Goal: Register for event/course

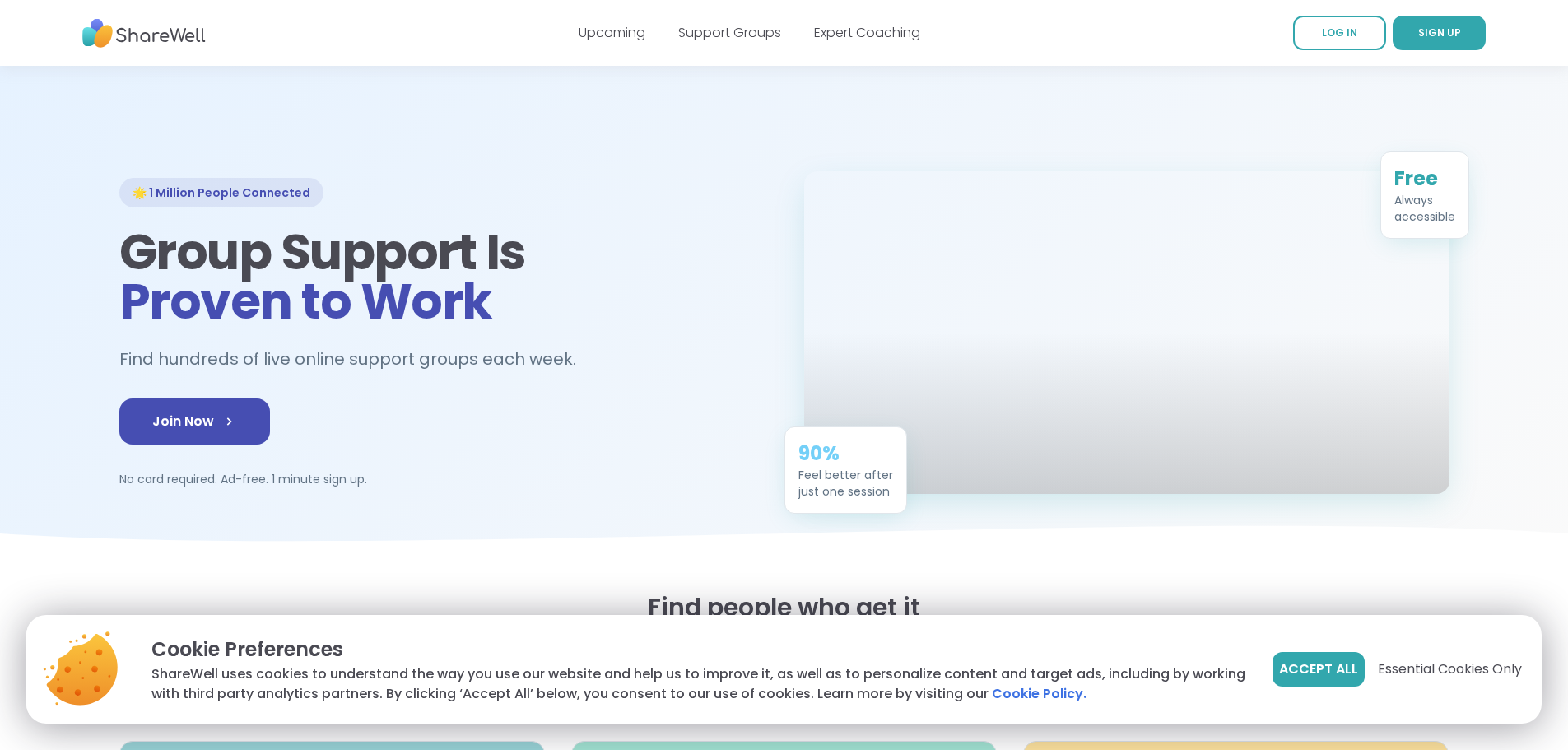
click at [1297, 671] on span "Accept All" at bounding box center [1318, 669] width 79 height 20
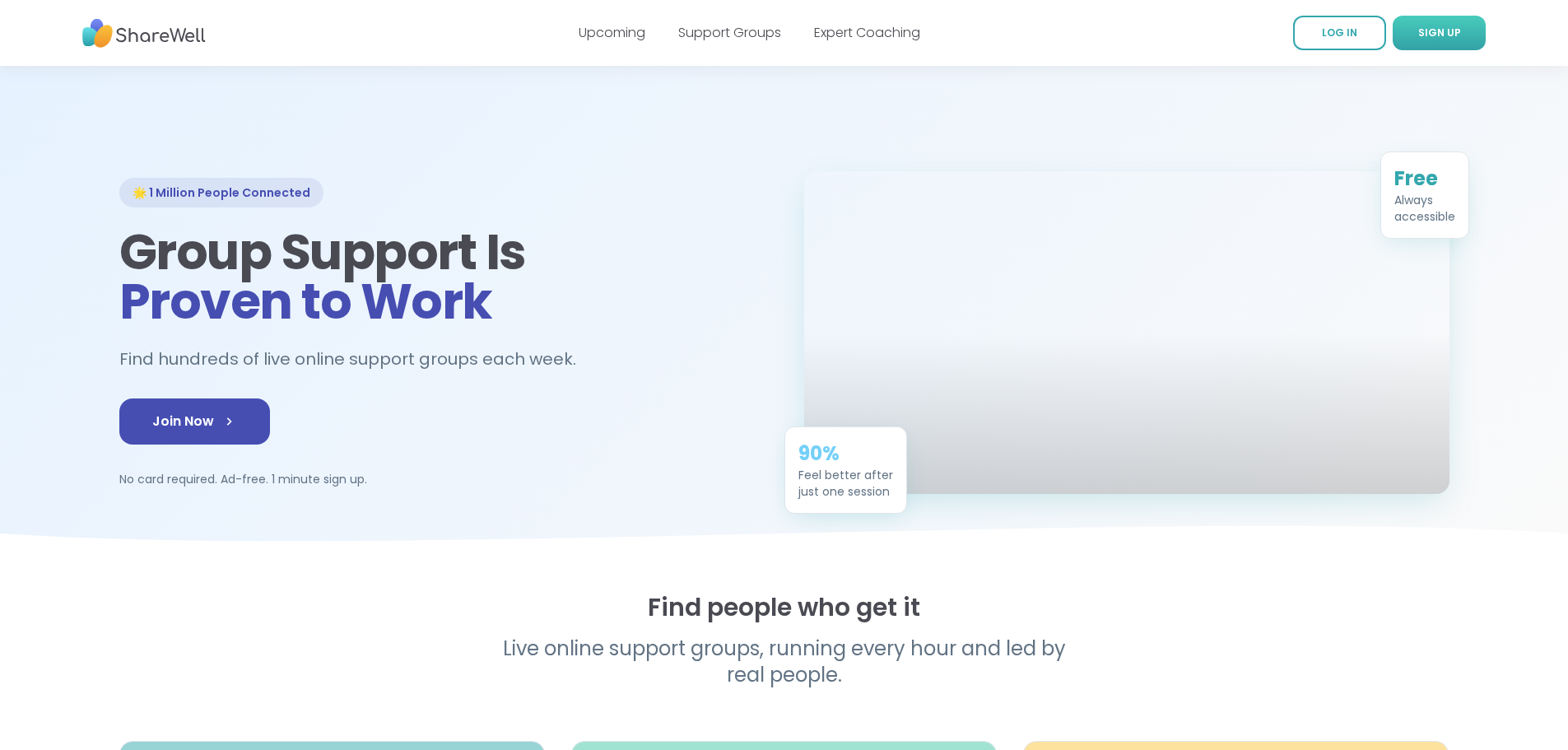
click at [1429, 38] on span "SIGN UP" at bounding box center [1440, 32] width 43 height 14
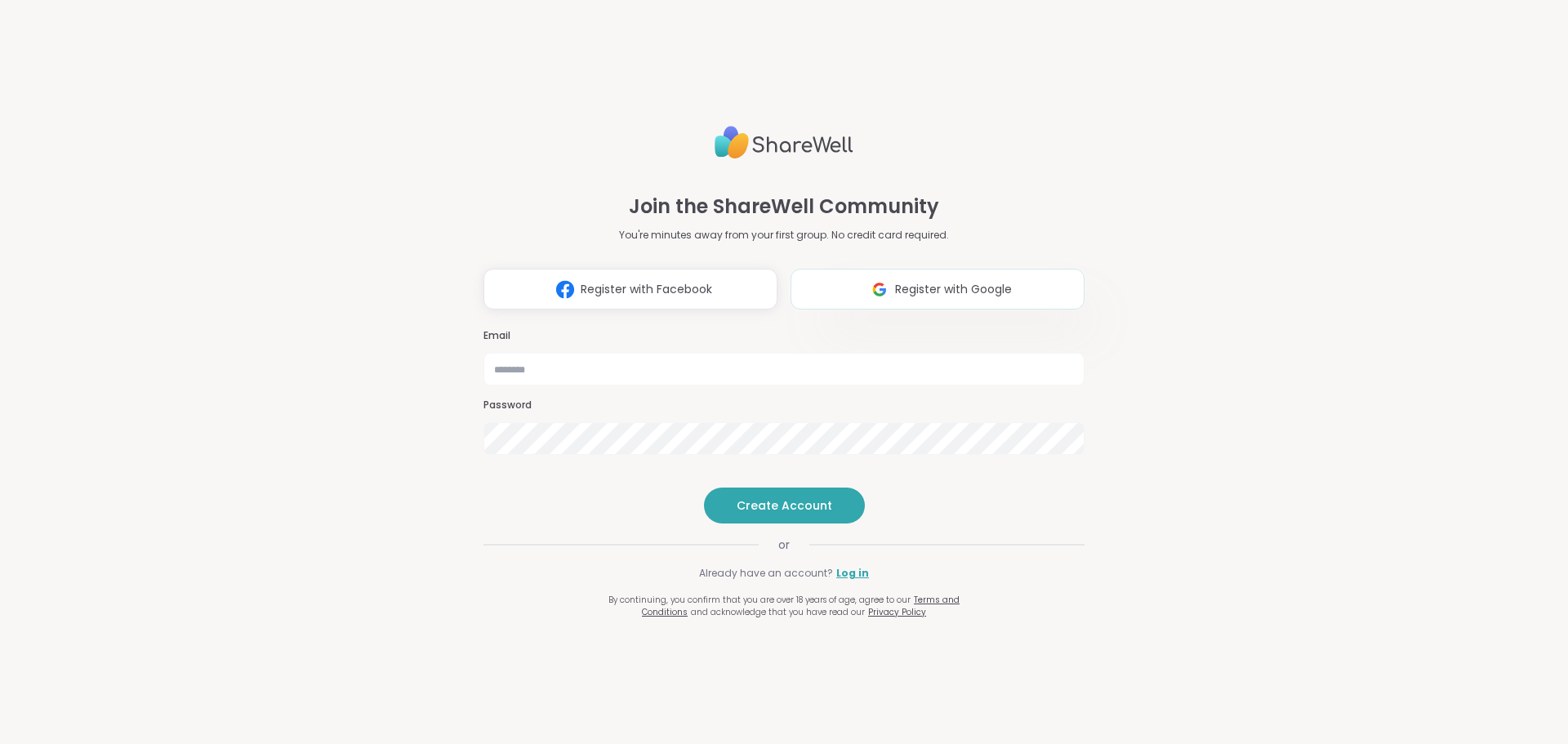
click at [967, 280] on span "Register with Google" at bounding box center [954, 289] width 117 height 17
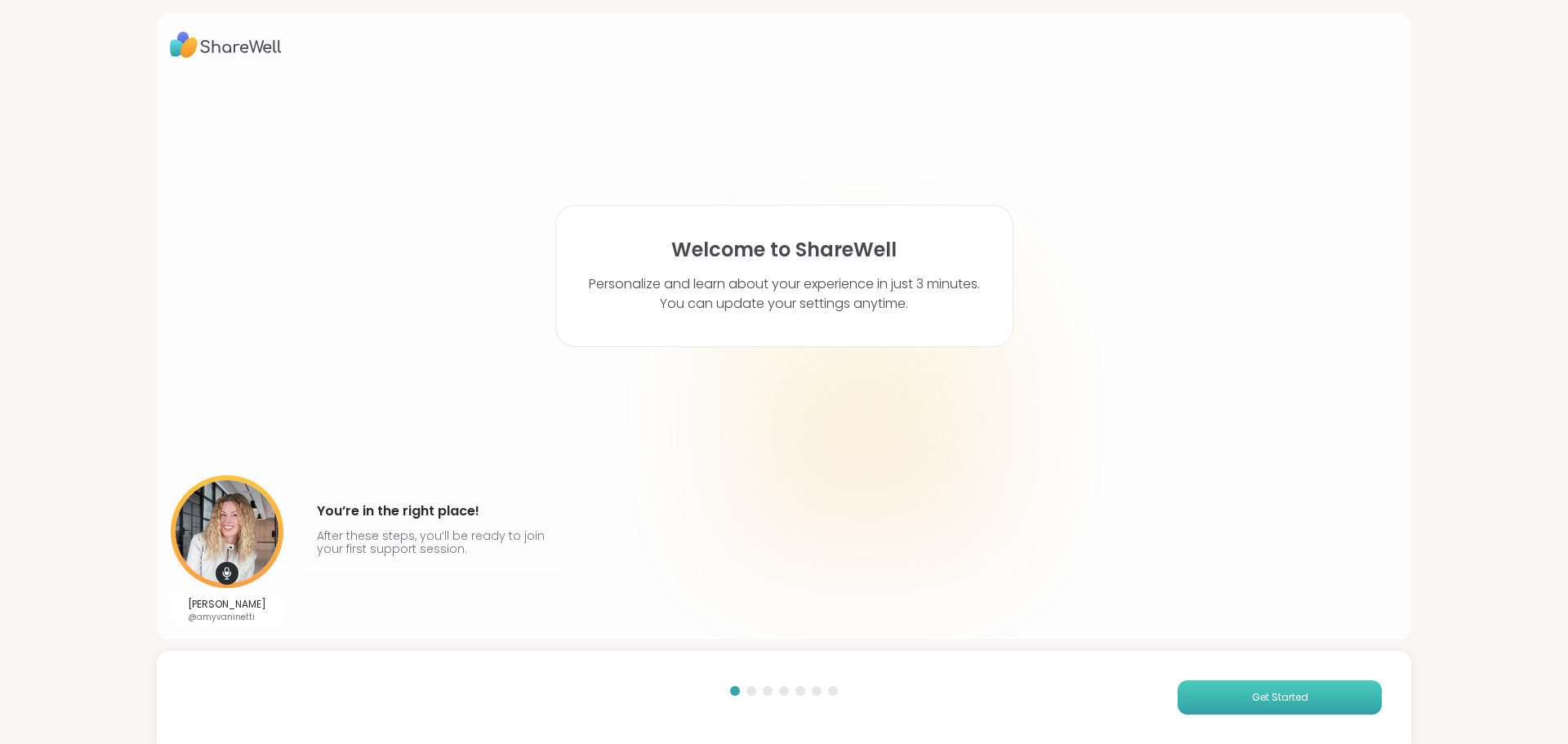
click at [1263, 698] on span "Get Started" at bounding box center [1280, 697] width 56 height 14
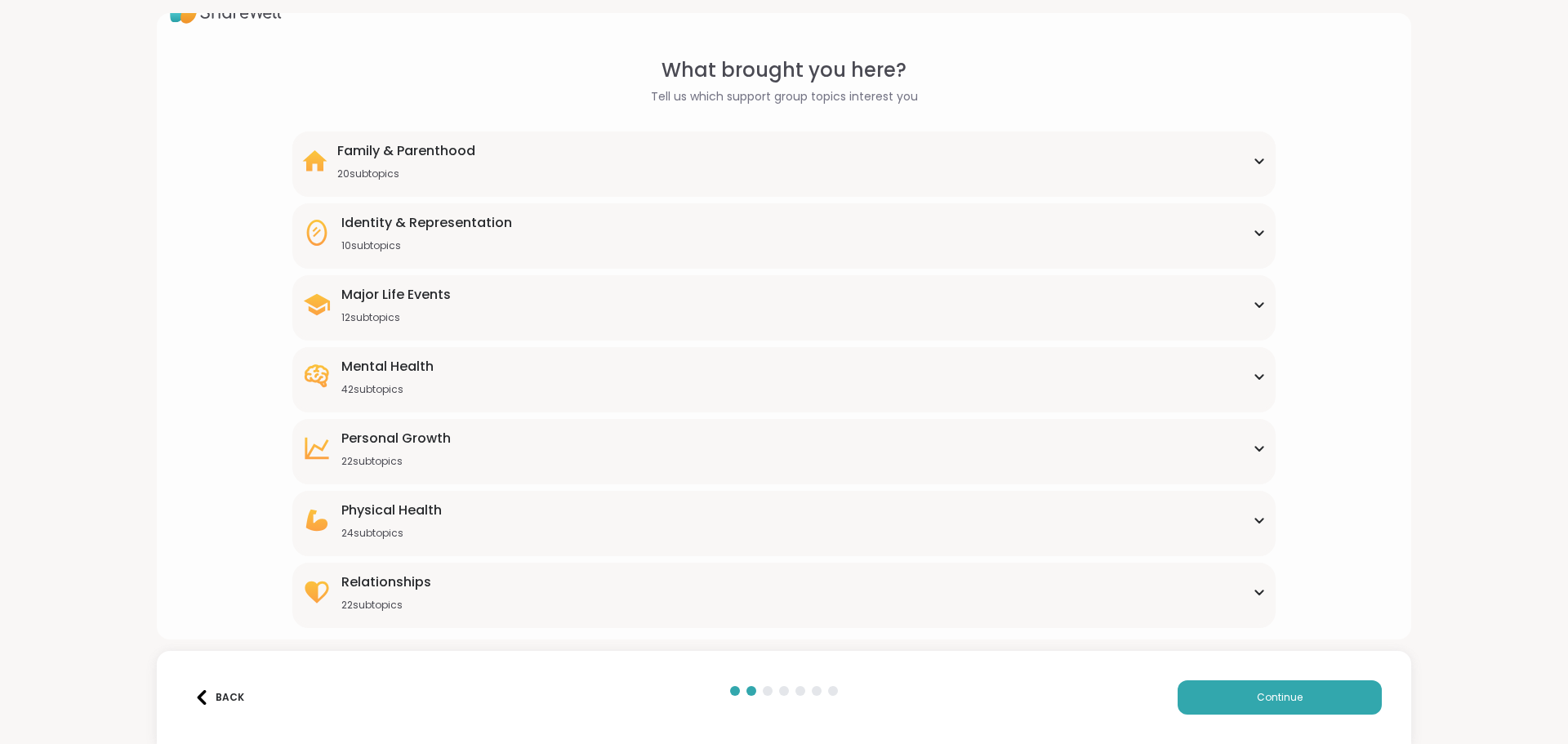
scroll to position [49, 0]
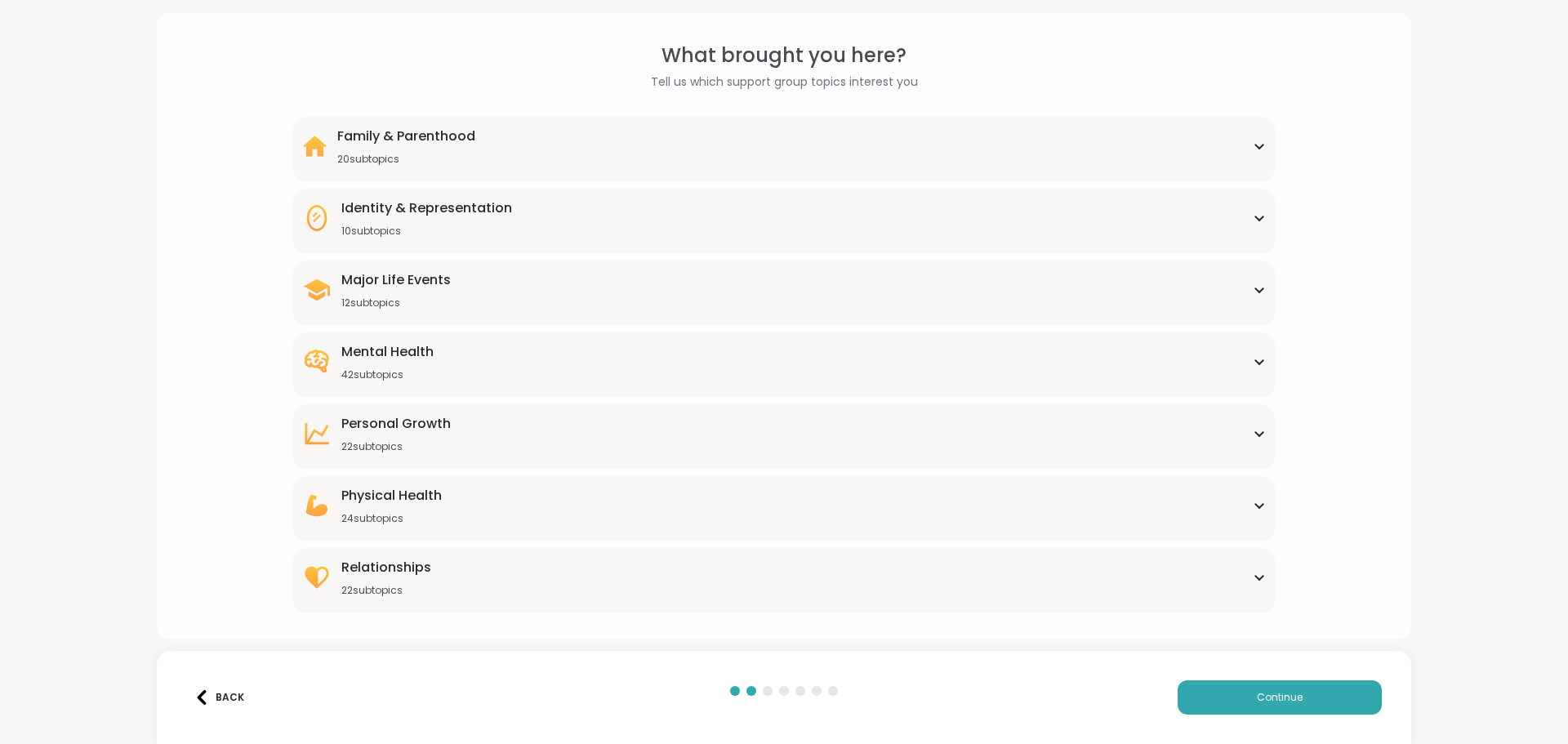
click at [843, 164] on div "Family & Parenthood 20 subtopics" at bounding box center [783, 146] width 963 height 39
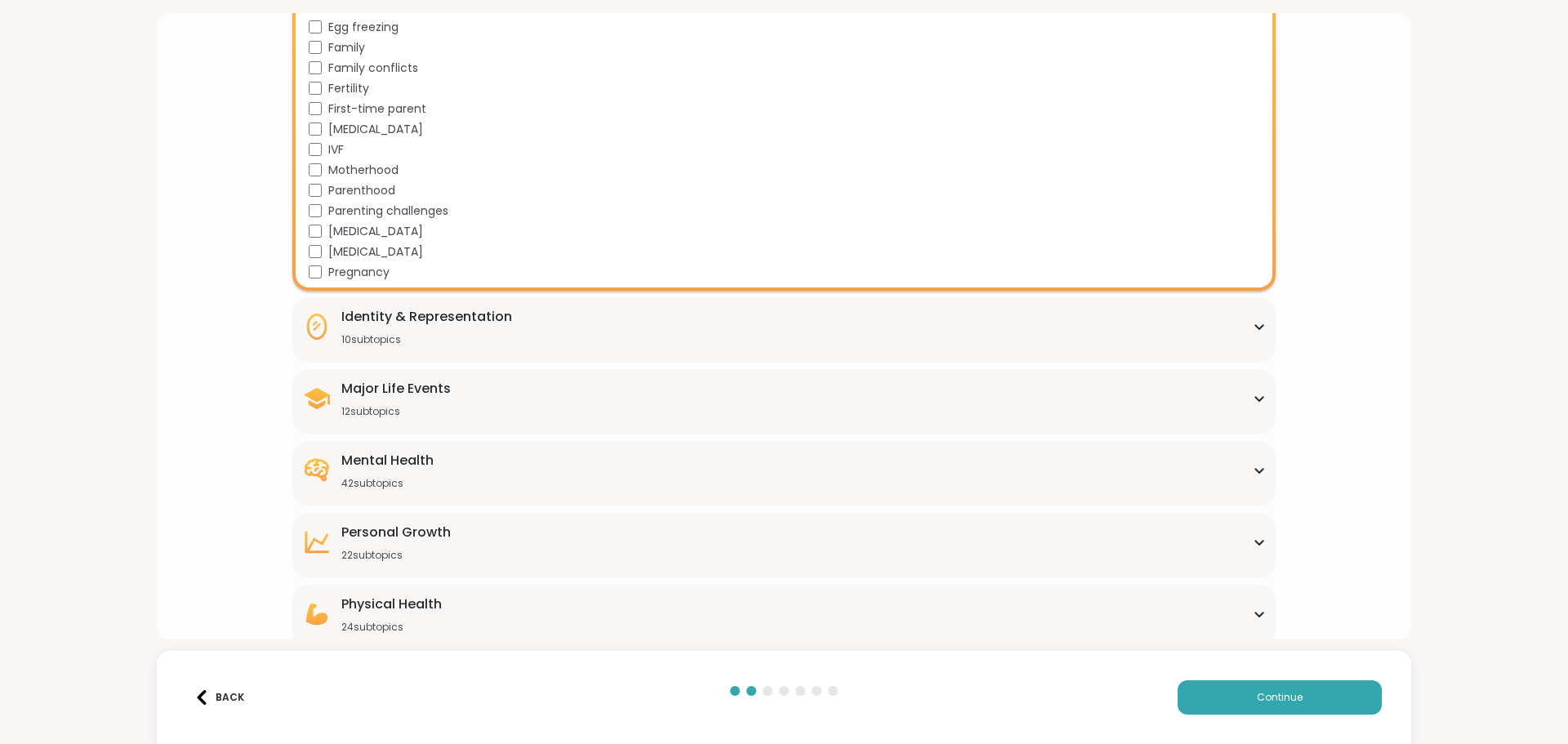
scroll to position [346, 0]
click at [570, 330] on div "Identity & Representation 10 subtopics" at bounding box center [783, 325] width 963 height 39
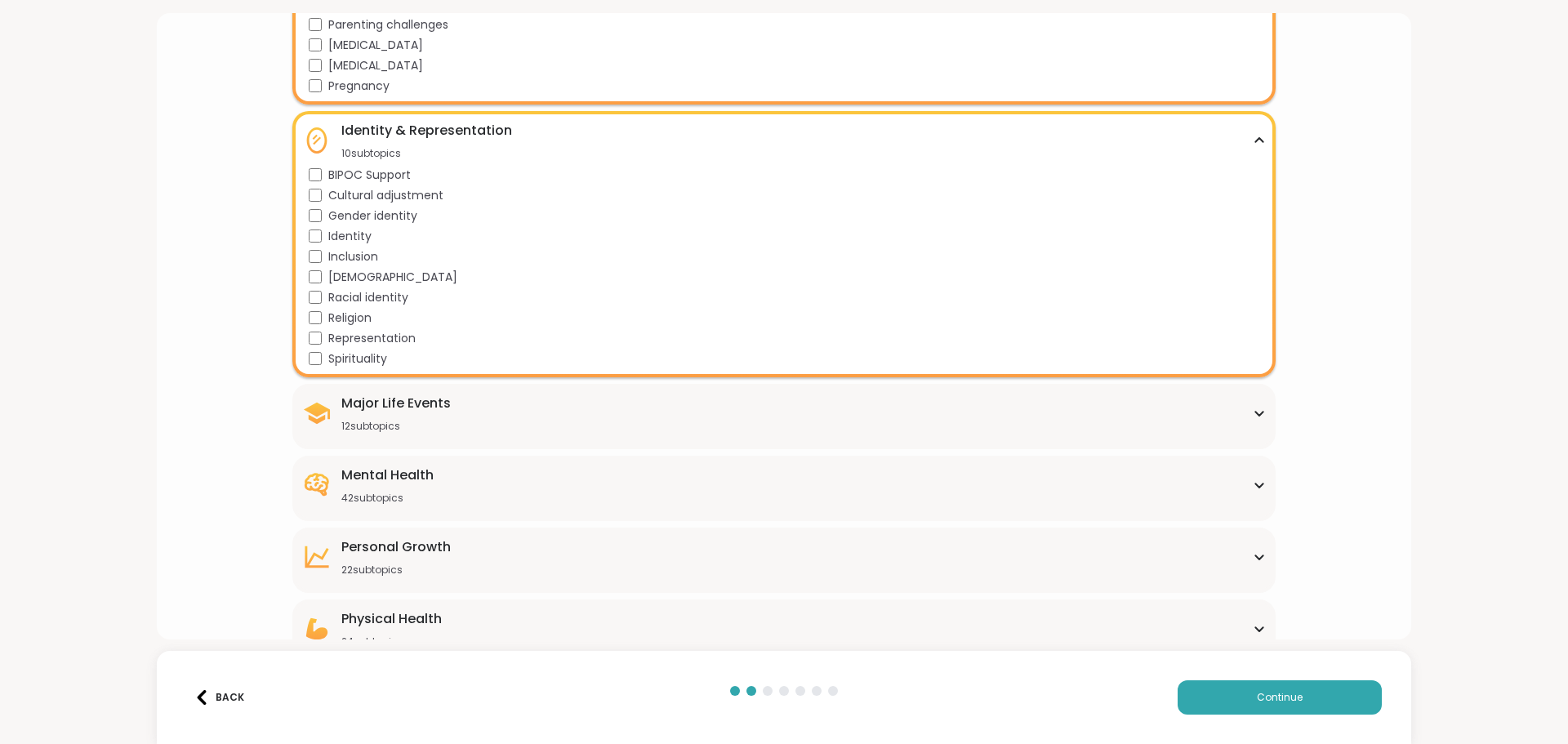
scroll to position [629, 0]
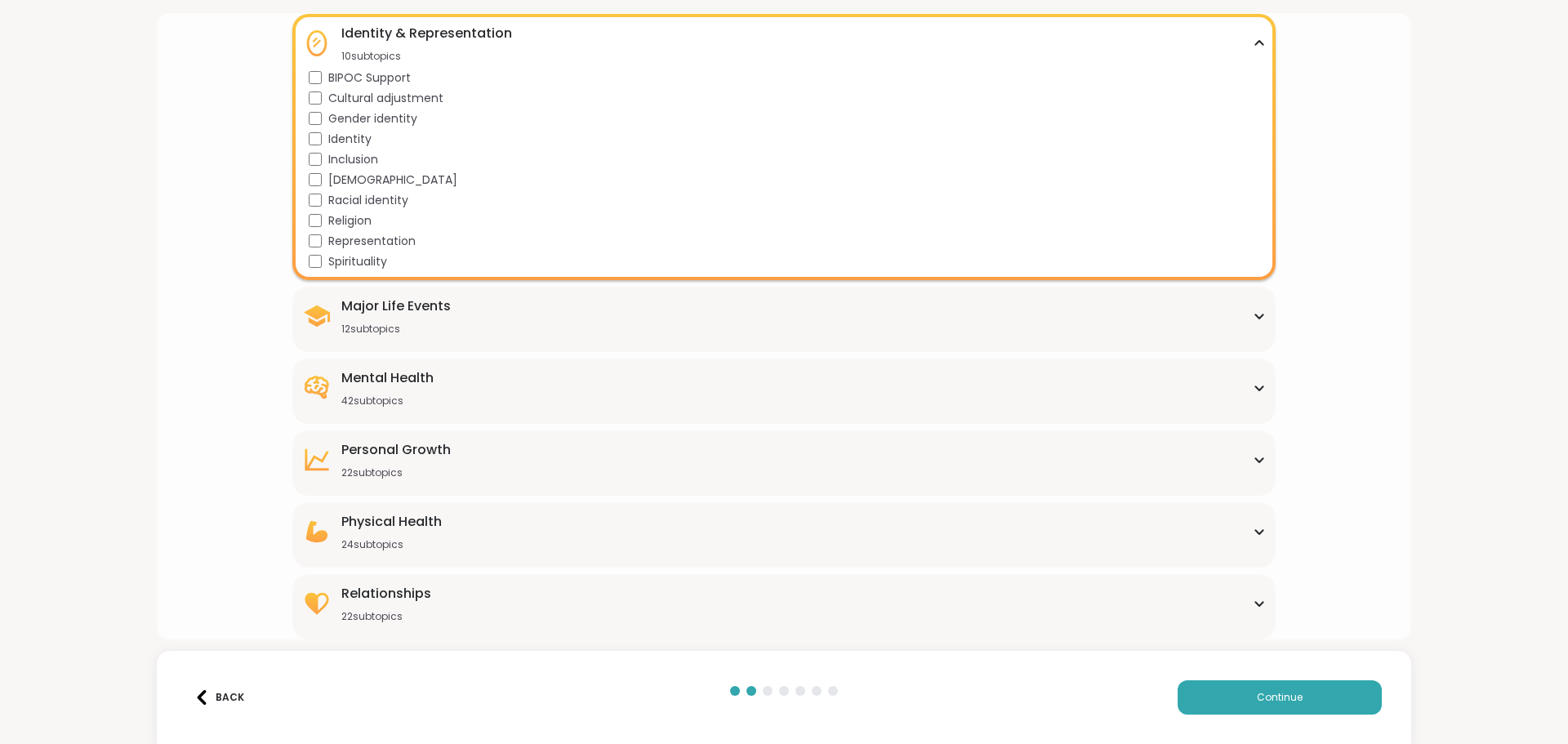
click at [631, 310] on div "Major Life Events 12 subtopics" at bounding box center [783, 316] width 963 height 39
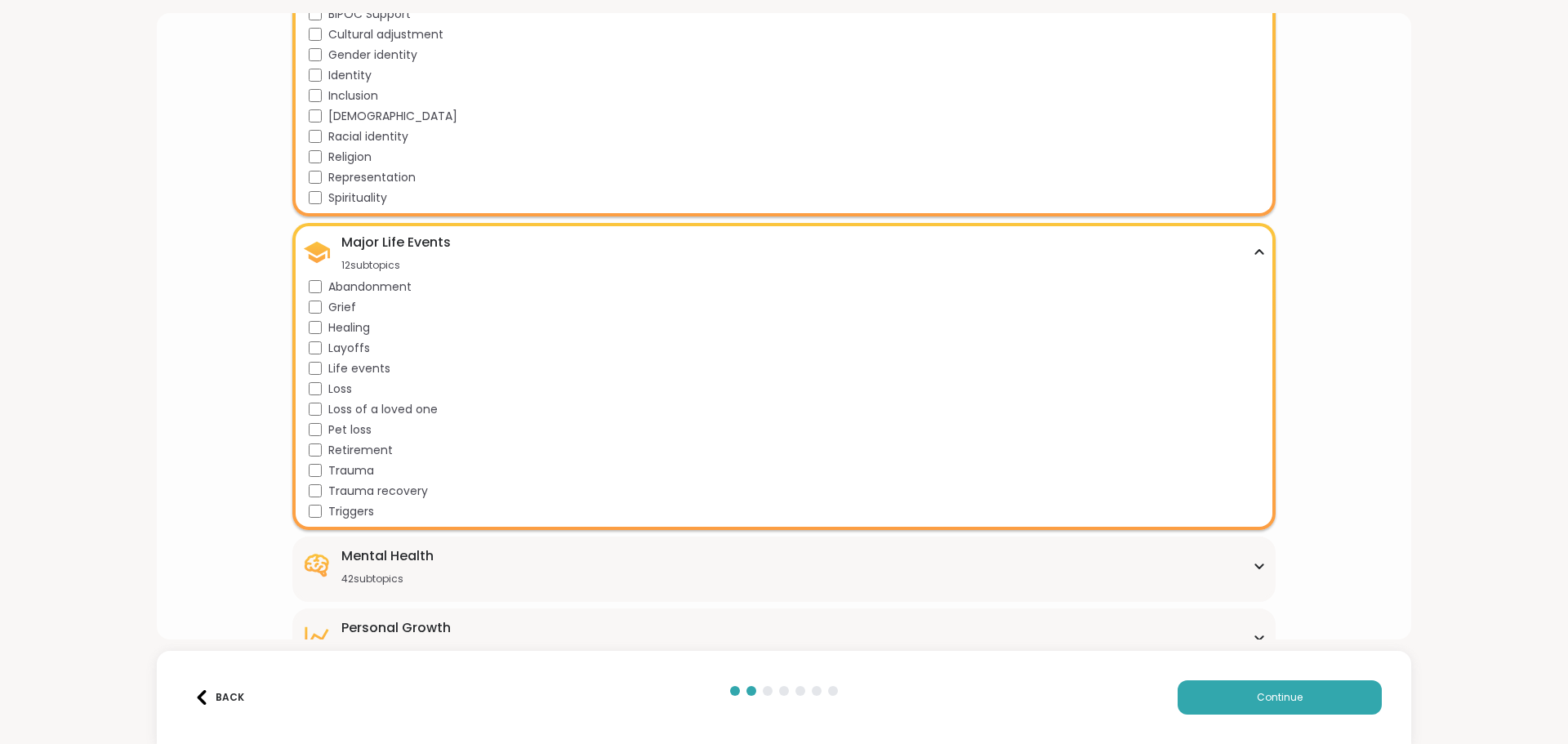
scroll to position [792, 0]
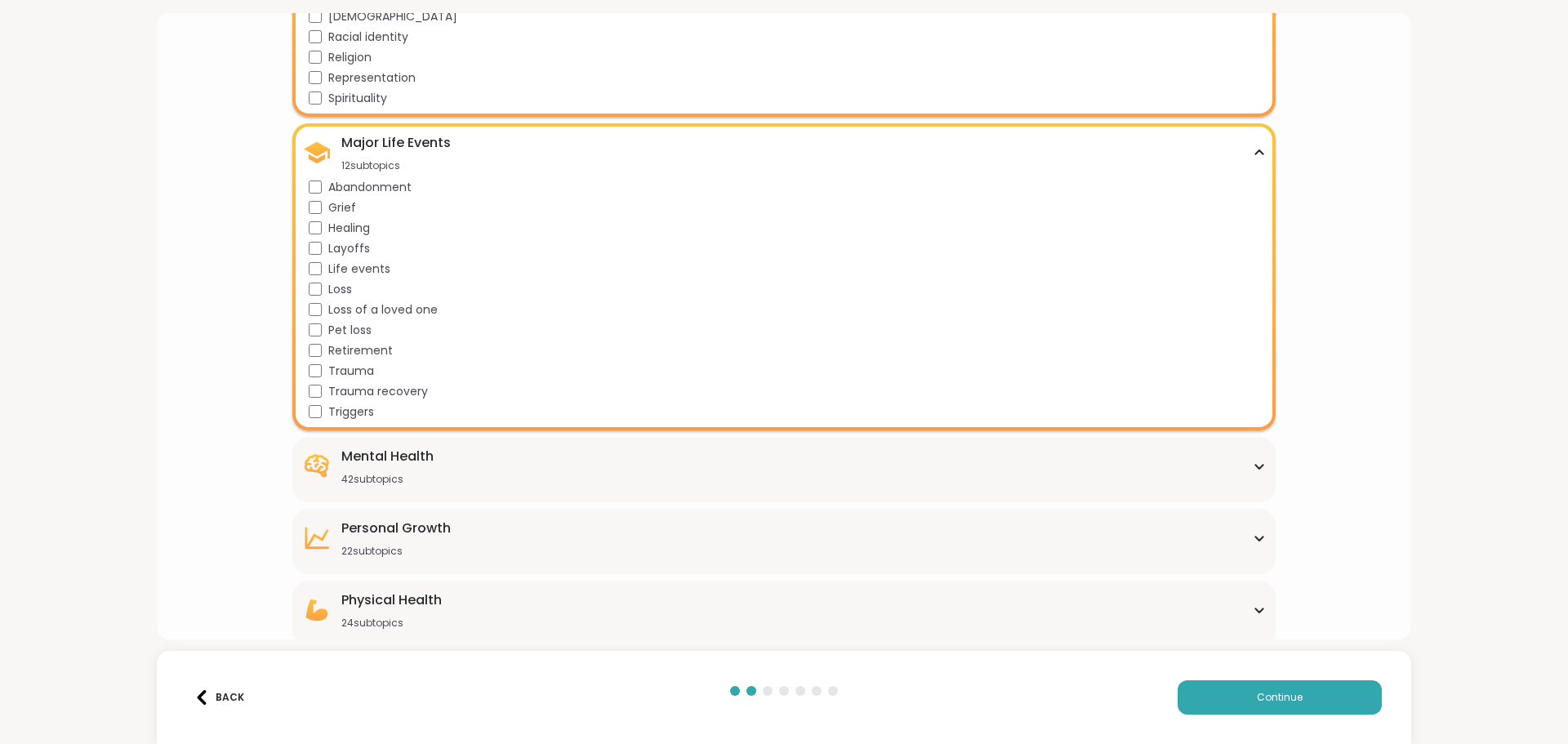
click at [499, 469] on div "Mental Health 42 subtopics" at bounding box center [783, 466] width 963 height 39
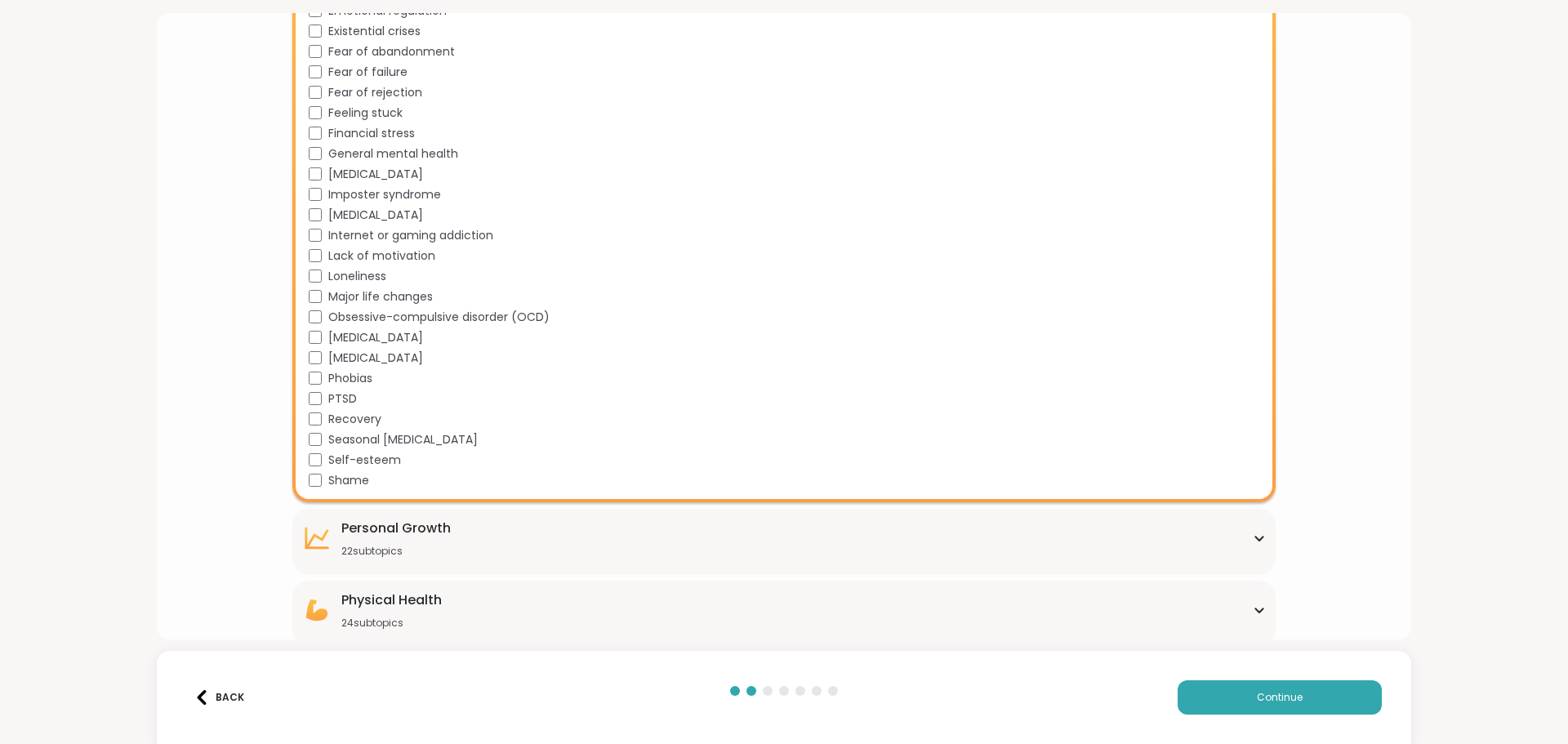
scroll to position [1686, 0]
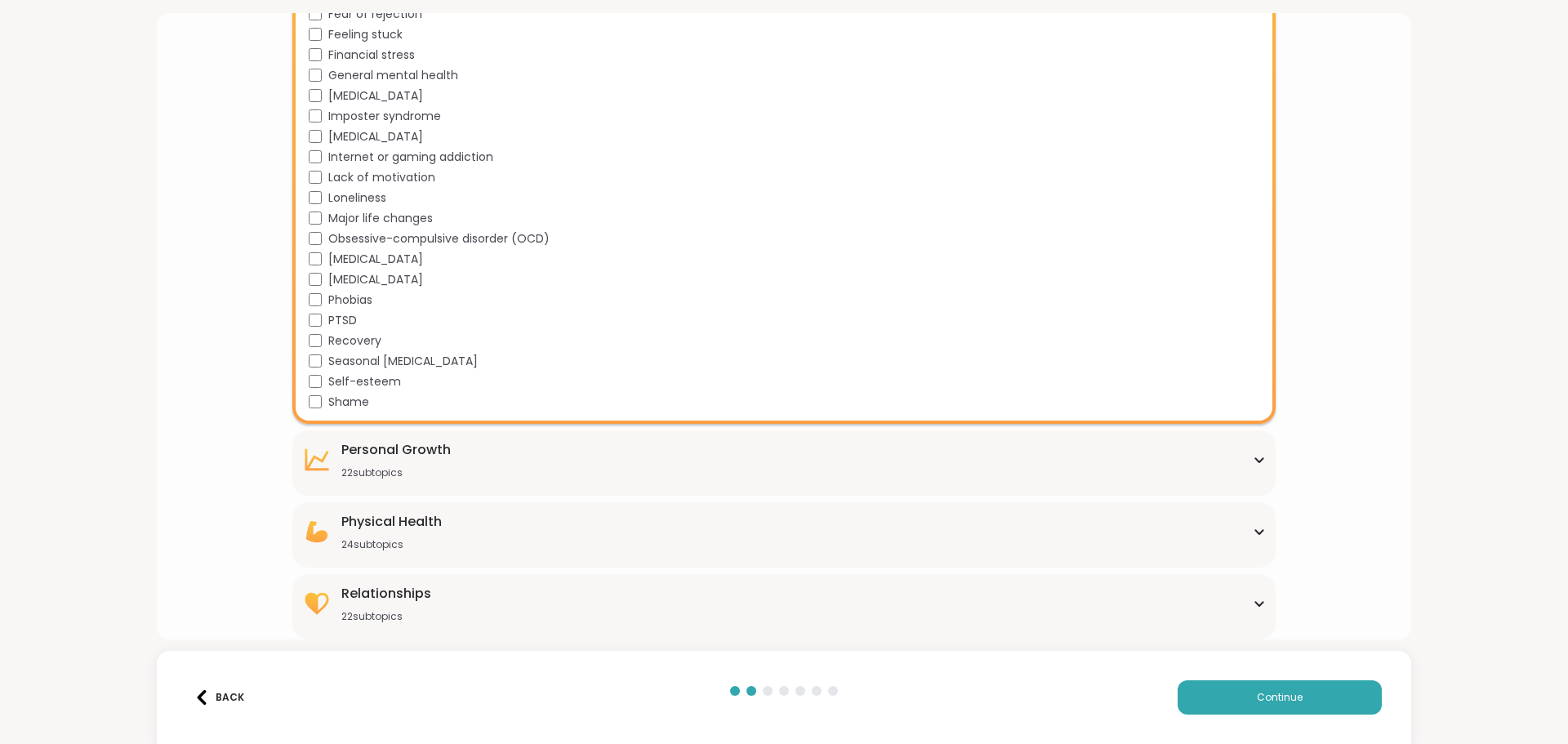
click at [482, 469] on div "[MEDICAL_DATA] 22 subtopics" at bounding box center [783, 459] width 963 height 39
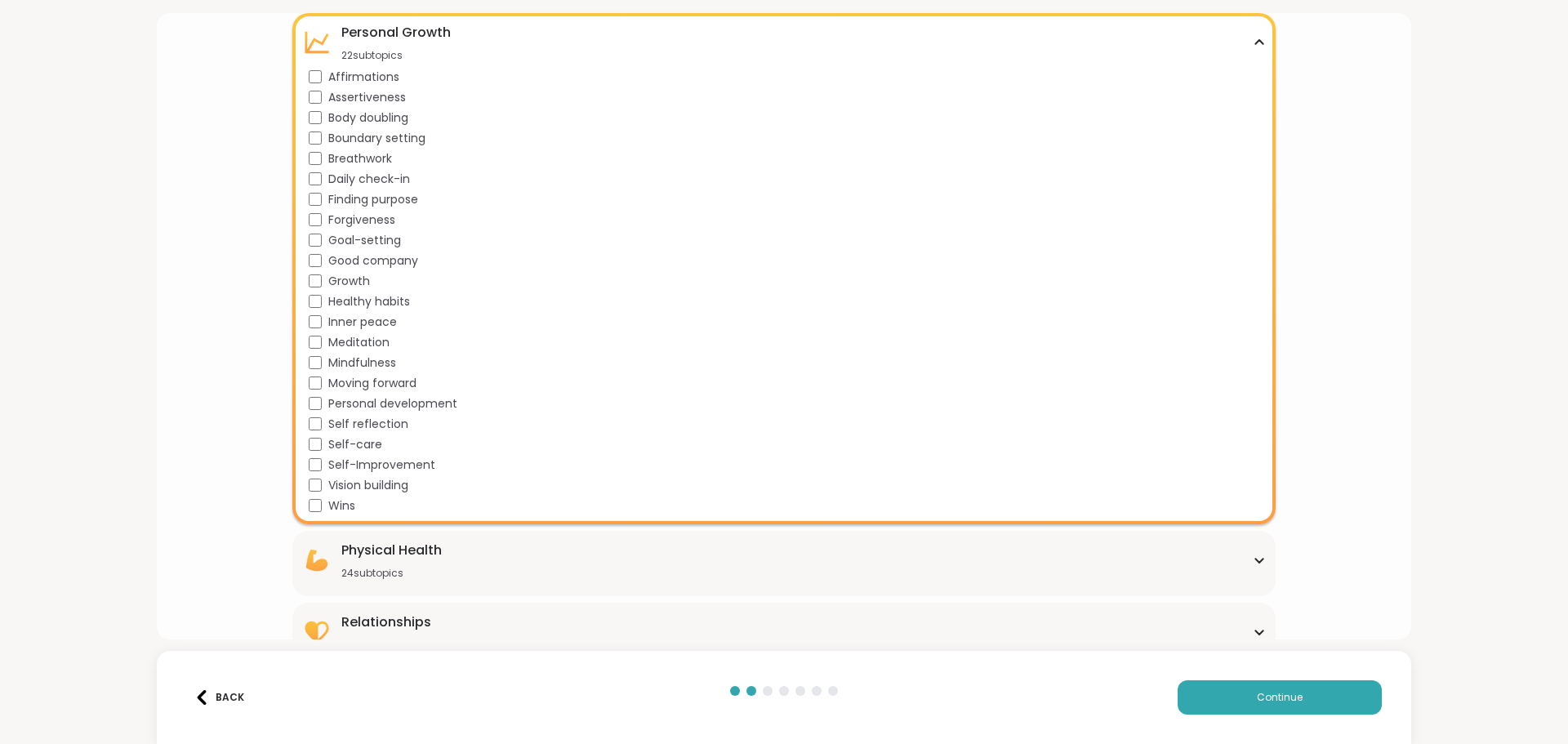
scroll to position [2132, 0]
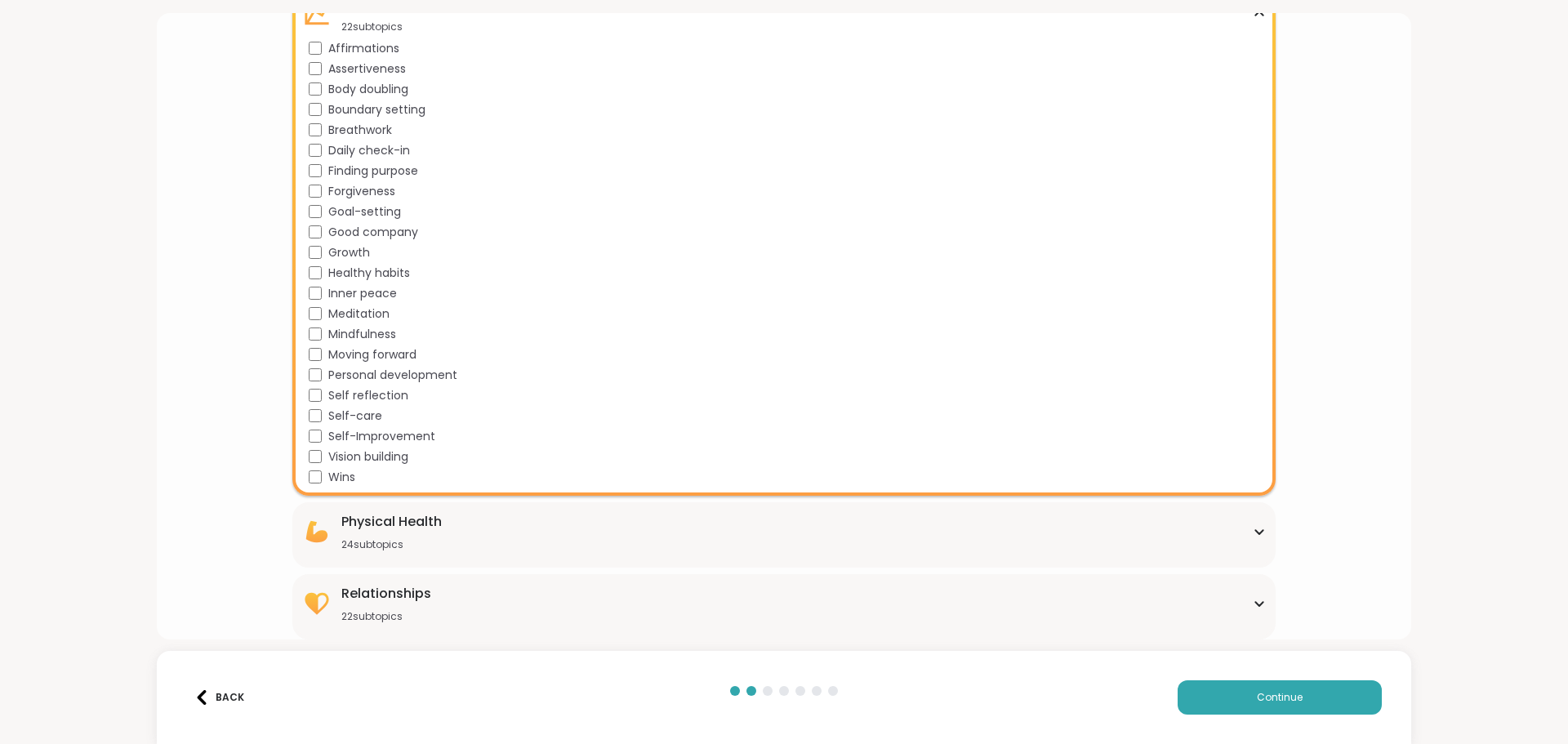
click at [608, 546] on div "Physical Health 24 subtopics" at bounding box center [783, 531] width 963 height 39
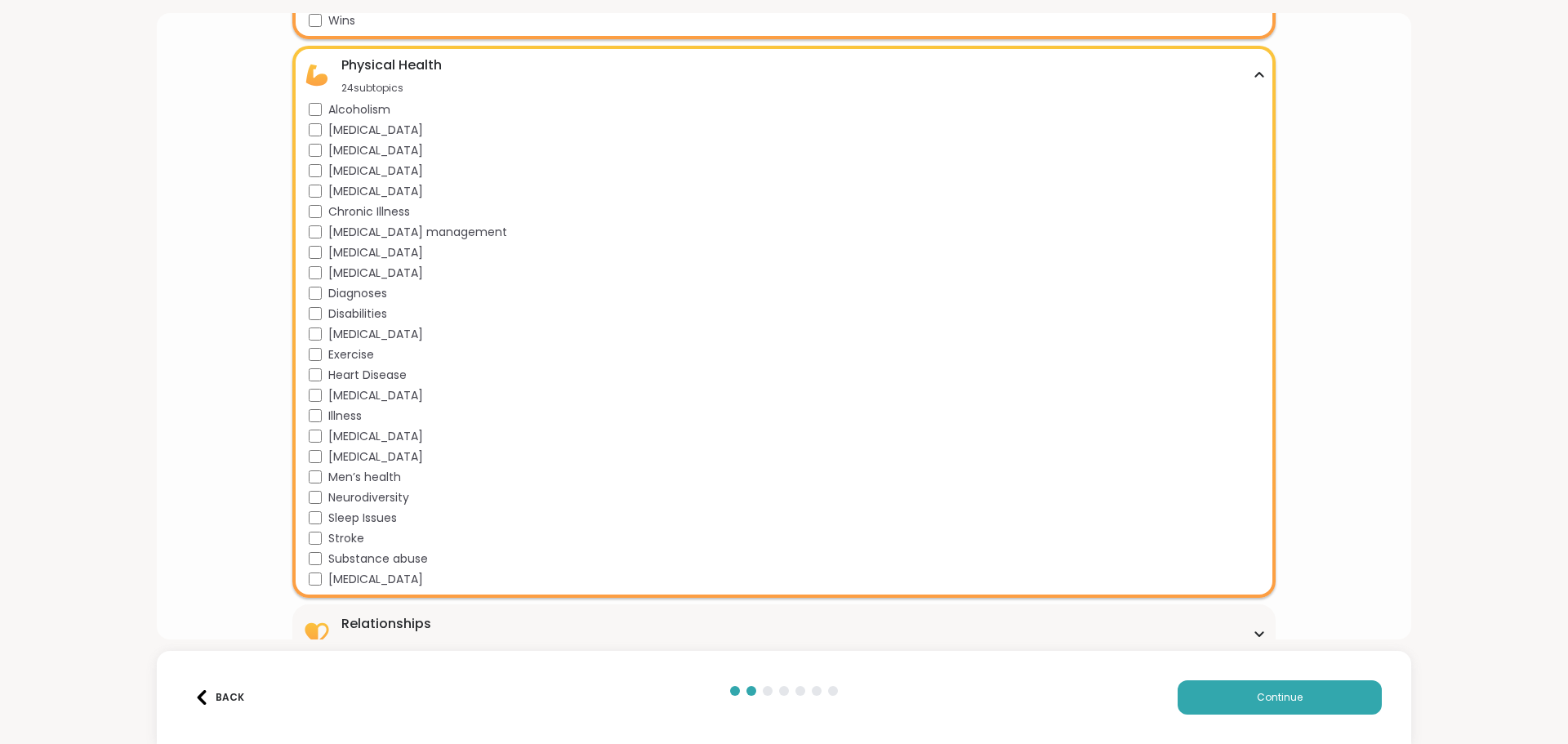
scroll to position [2619, 0]
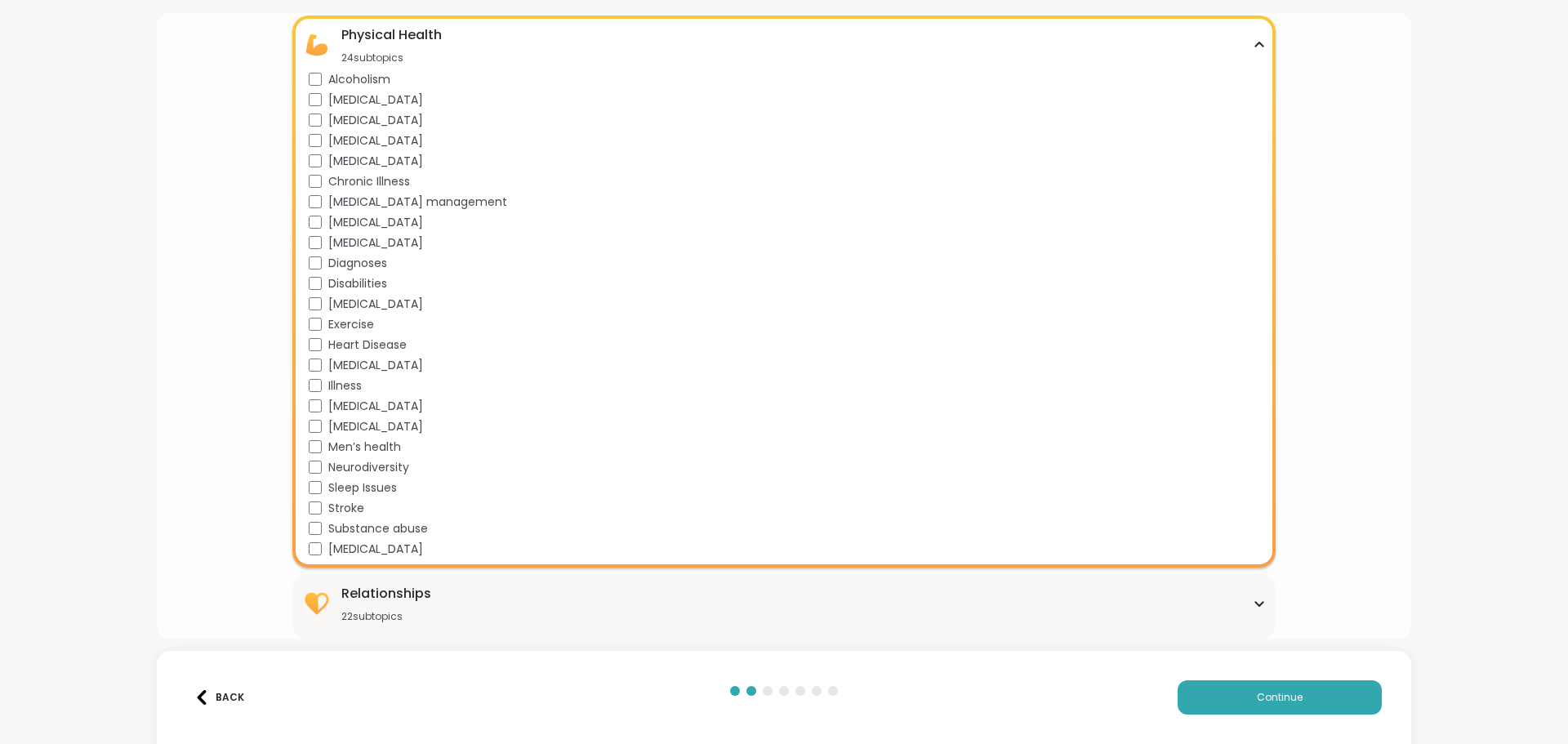
click at [459, 608] on div "Relationships 22 subtopics" at bounding box center [783, 603] width 963 height 39
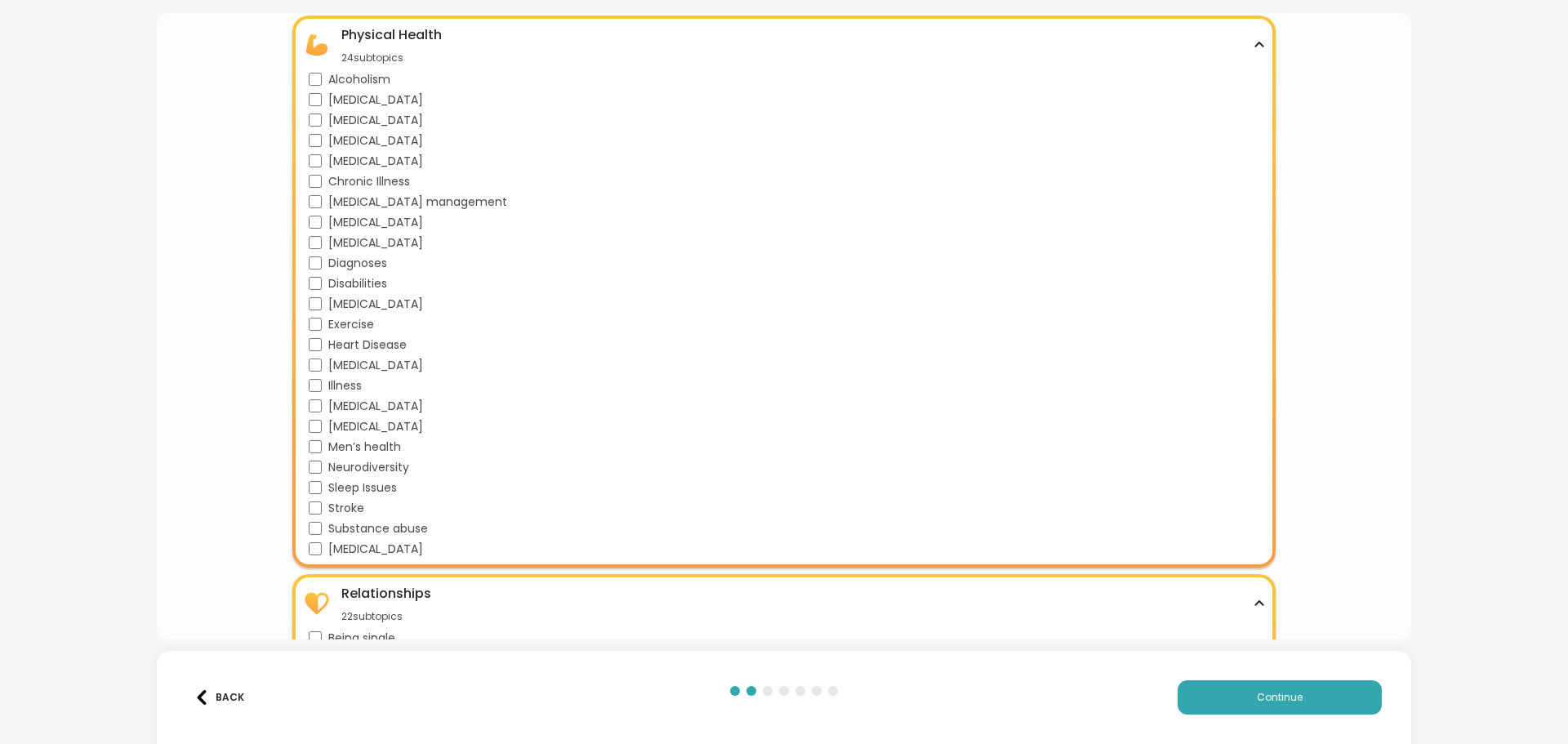
scroll to position [3065, 0]
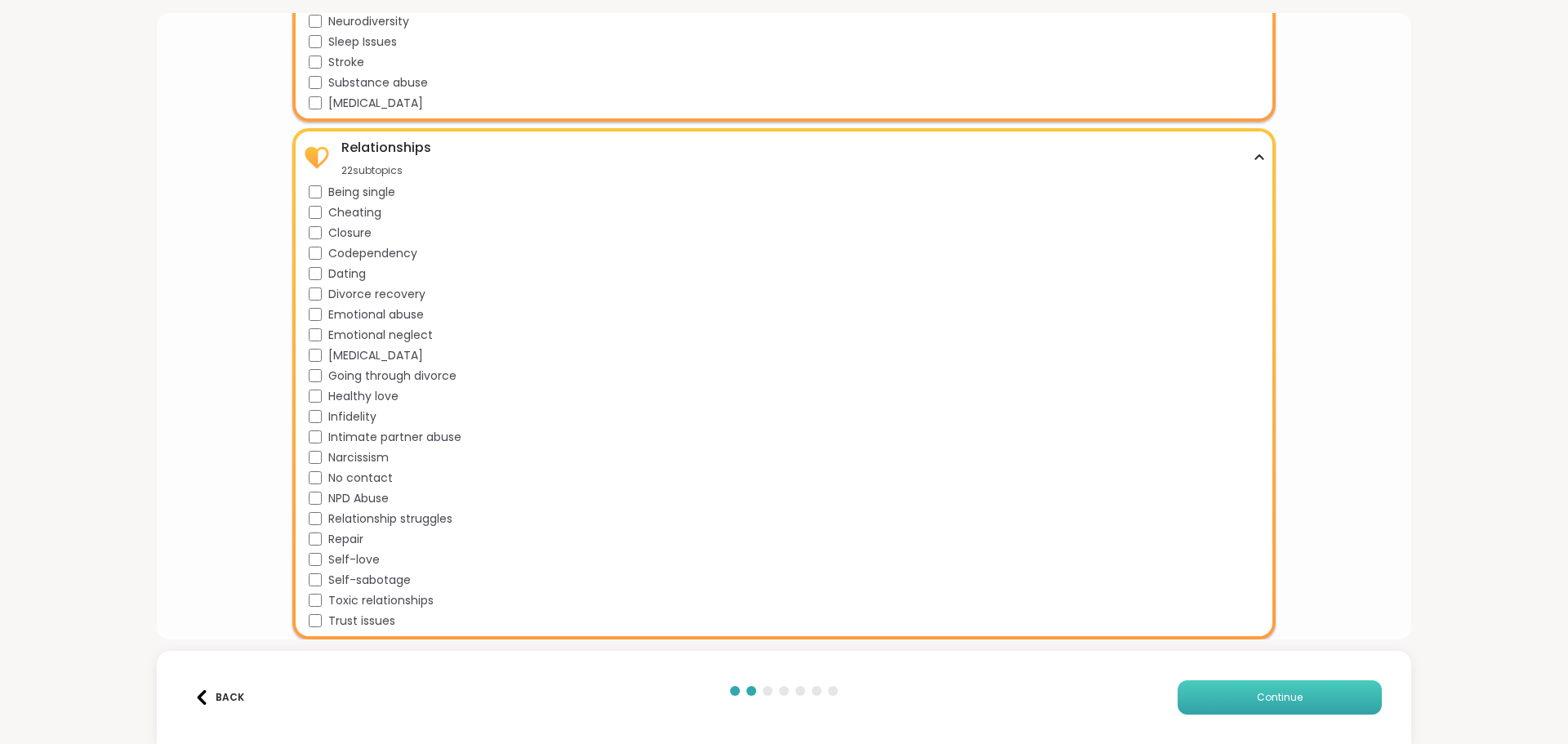
click at [1298, 703] on button "Continue" at bounding box center [1279, 697] width 204 height 34
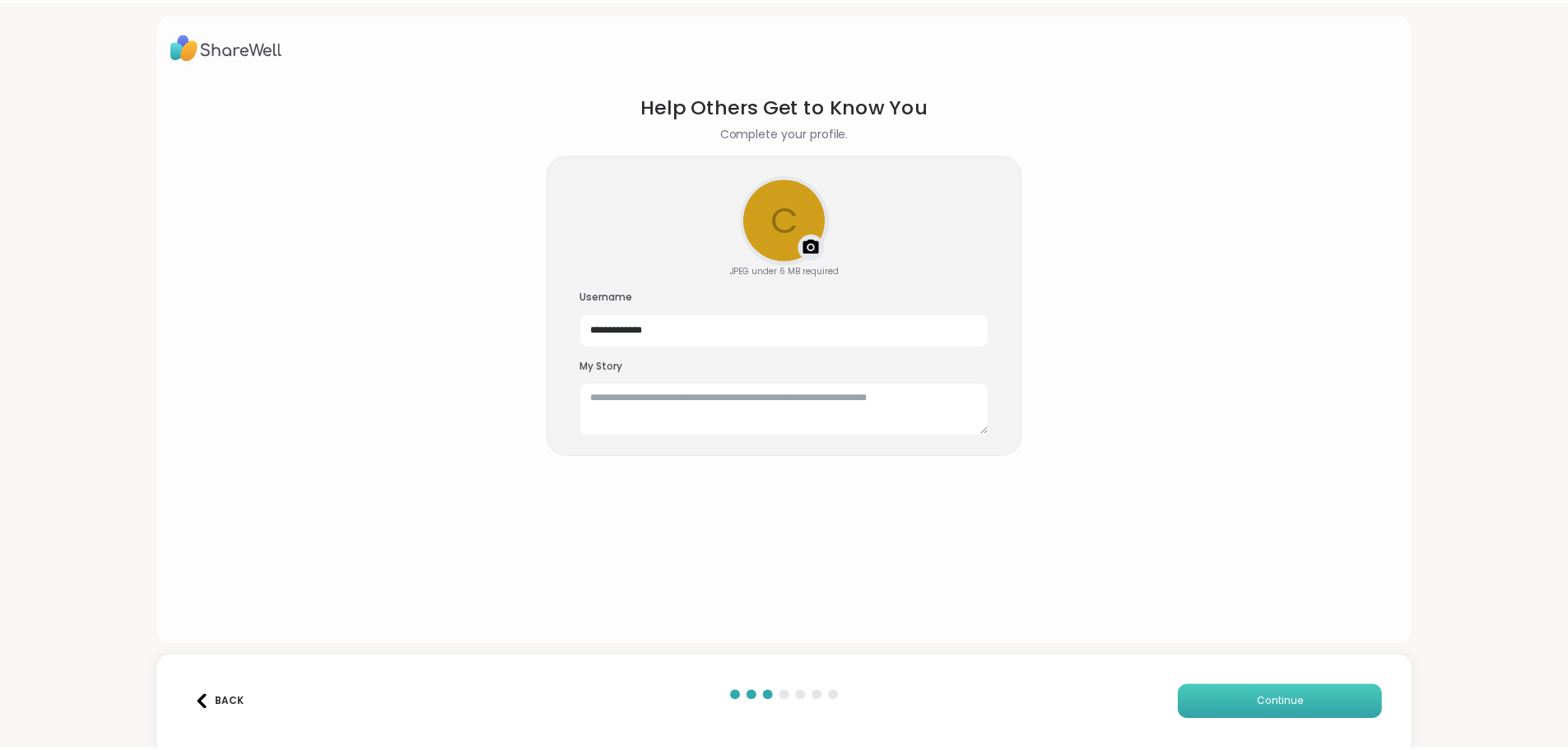
scroll to position [0, 0]
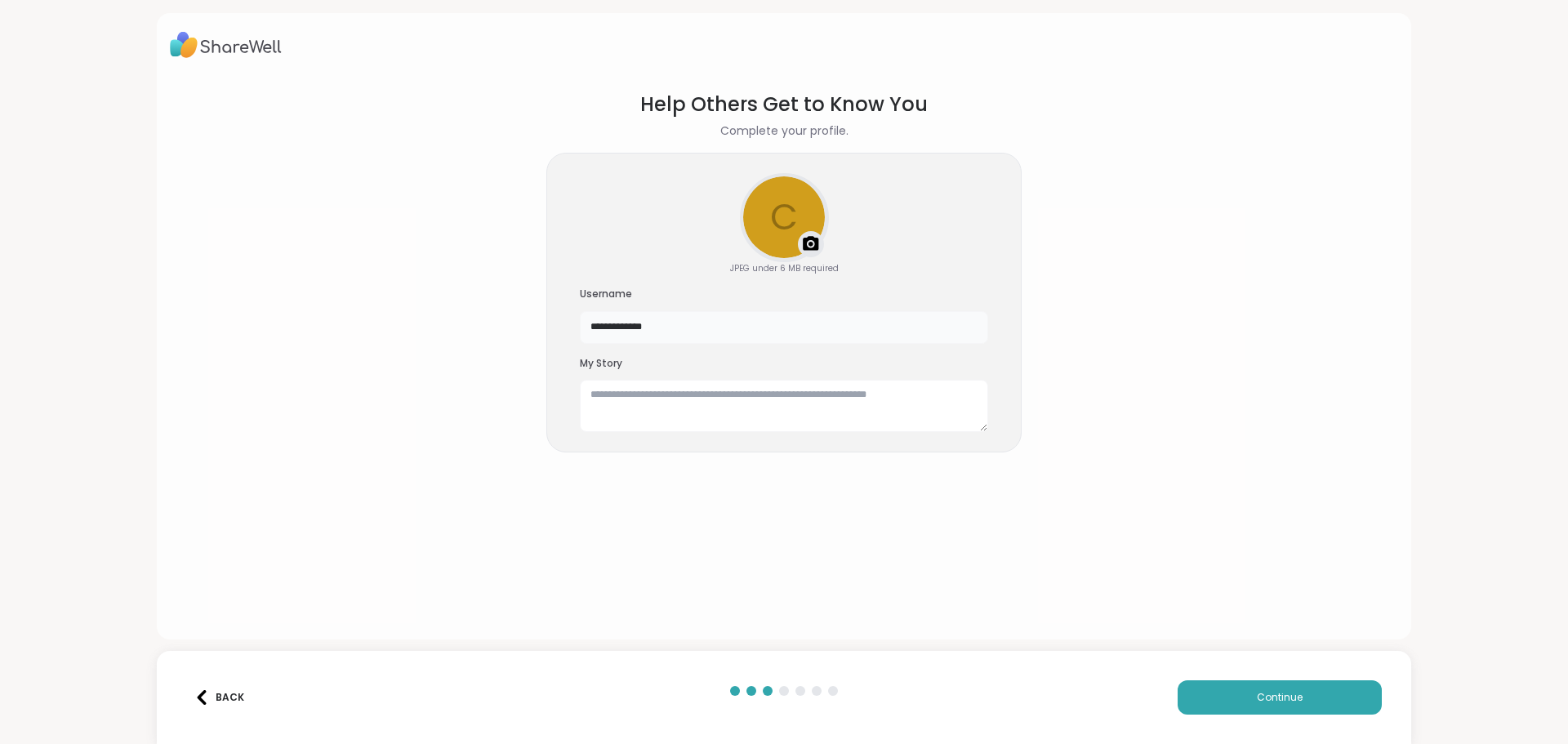
click at [709, 327] on input "**********" at bounding box center [784, 327] width 409 height 33
drag, startPoint x: 678, startPoint y: 324, endPoint x: 581, endPoint y: 336, distance: 97.7
click at [581, 336] on input "**********" at bounding box center [784, 327] width 409 height 33
click at [720, 405] on textarea at bounding box center [784, 406] width 409 height 53
click at [608, 405] on textarea at bounding box center [784, 406] width 409 height 53
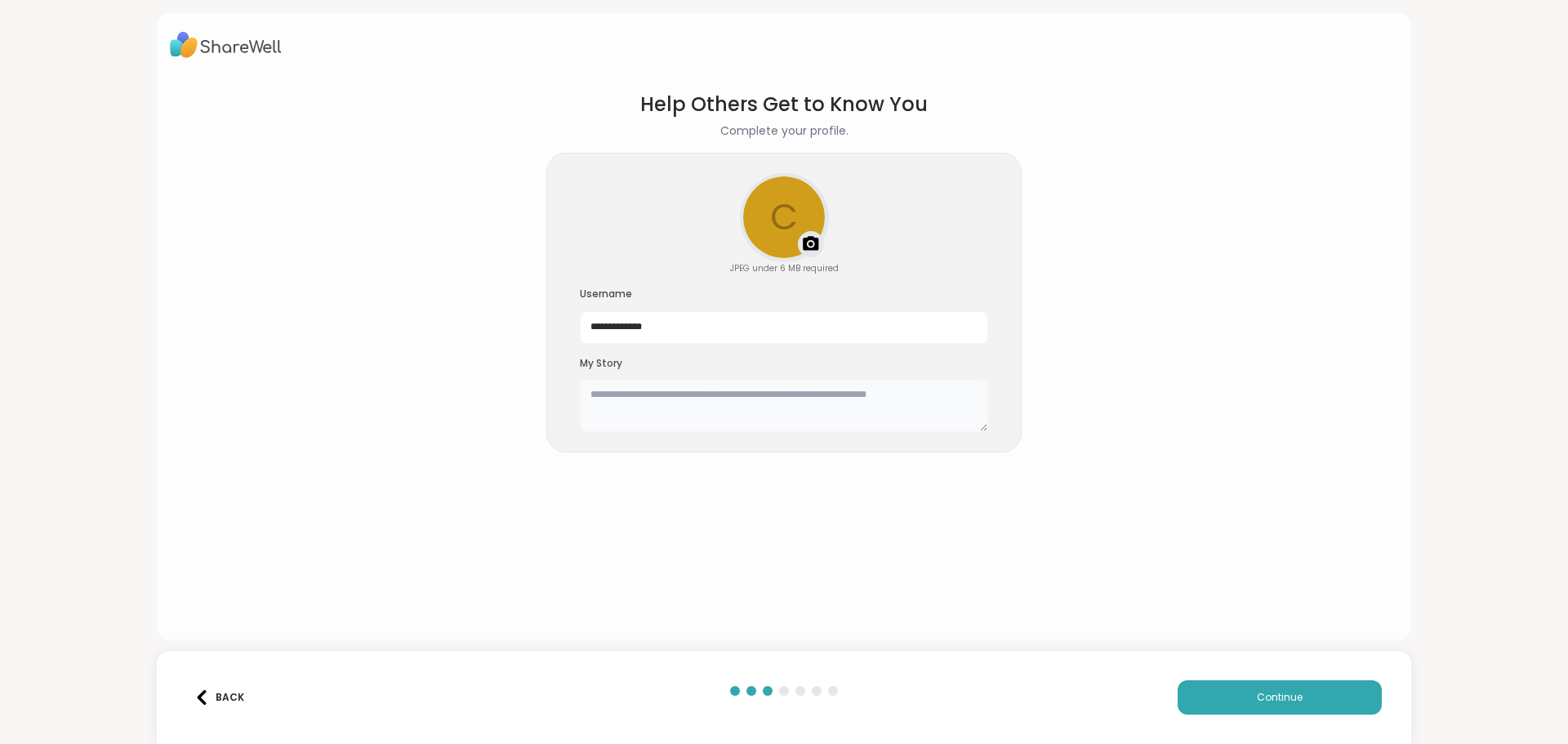
paste textarea "**********"
drag, startPoint x: 671, startPoint y: 392, endPoint x: 709, endPoint y: 390, distance: 38.1
click at [670, 392] on textarea "**********" at bounding box center [784, 406] width 409 height 53
click at [609, 395] on textarea "**********" at bounding box center [784, 406] width 409 height 53
click at [601, 393] on textarea "**********" at bounding box center [784, 406] width 409 height 53
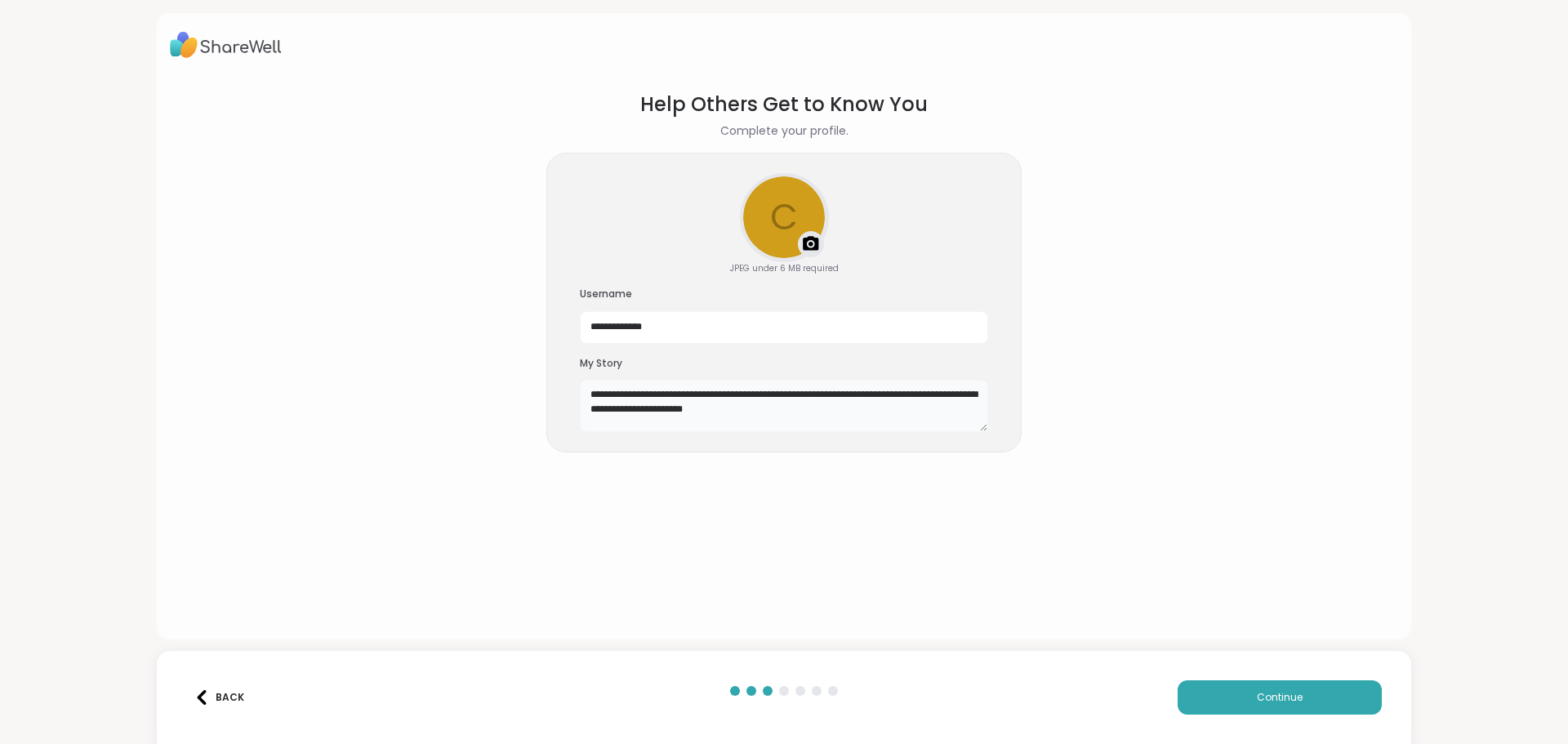
click at [695, 393] on textarea "**********" at bounding box center [784, 406] width 409 height 53
type textarea "**********"
click at [742, 334] on input "**********" at bounding box center [784, 327] width 409 height 33
type input "*"
click at [806, 243] on img at bounding box center [810, 244] width 19 height 19
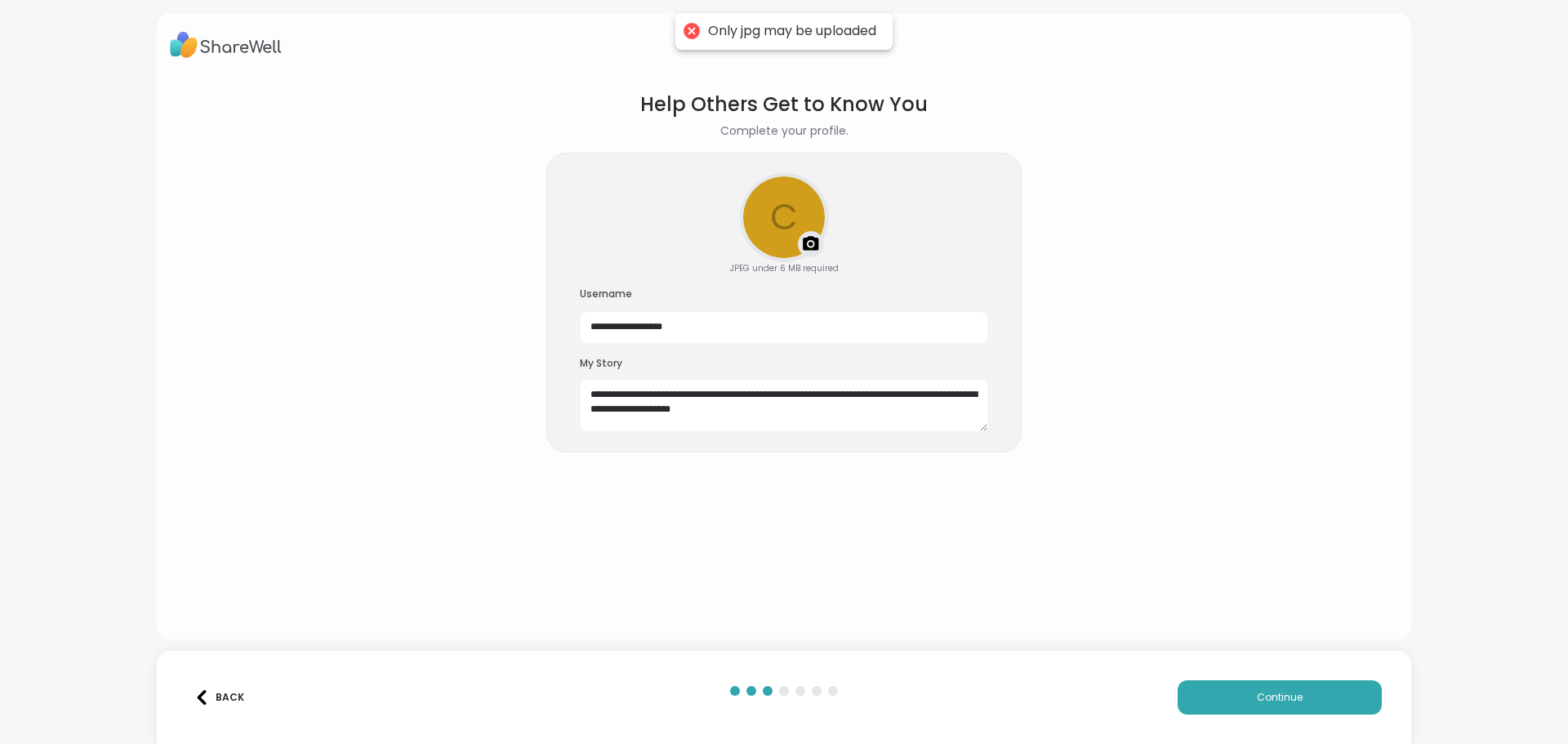
click at [803, 250] on img at bounding box center [810, 244] width 19 height 19
click at [809, 243] on img at bounding box center [810, 244] width 19 height 19
click at [801, 243] on img at bounding box center [810, 244] width 19 height 19
click at [803, 235] on img at bounding box center [810, 244] width 19 height 19
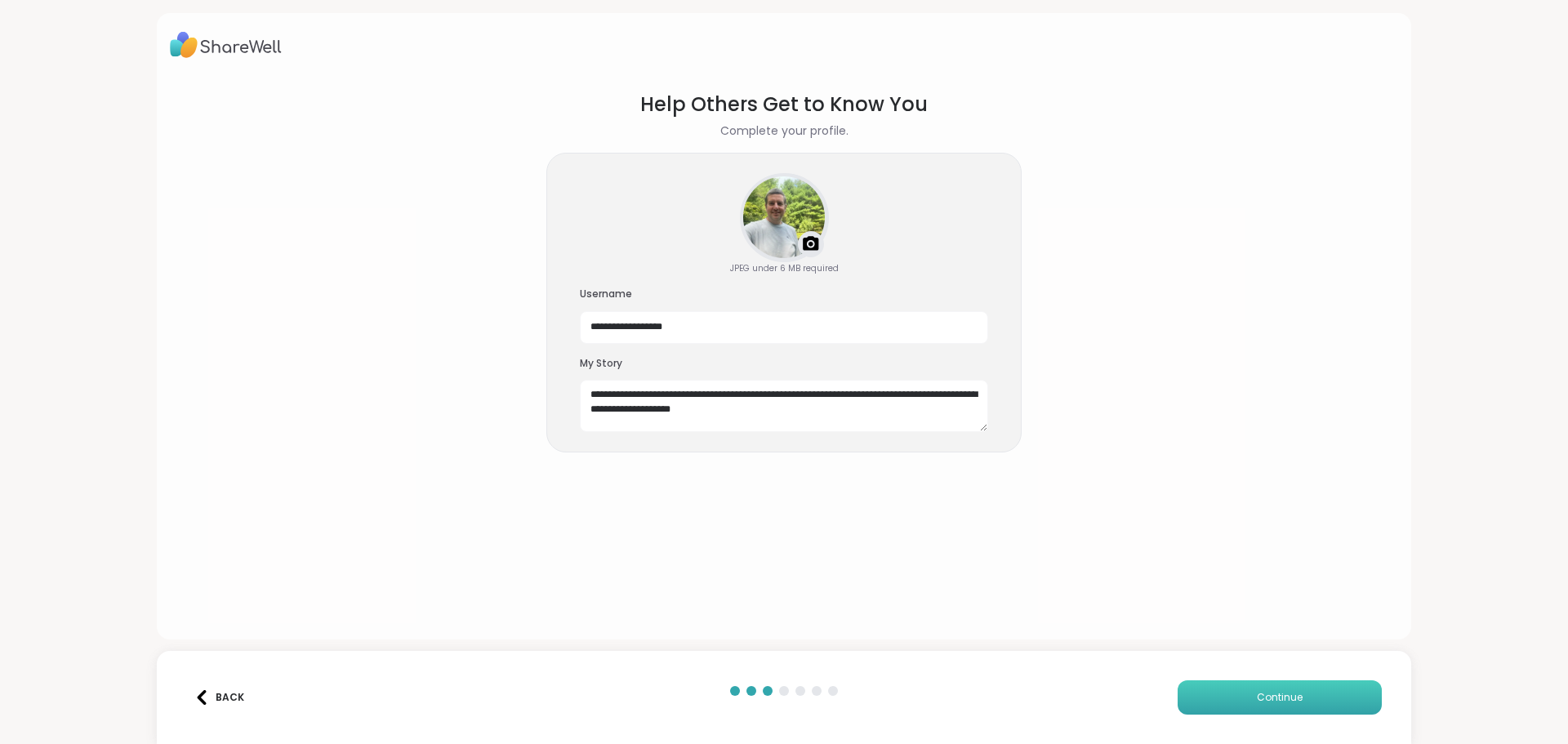
click at [1301, 704] on button "Continue" at bounding box center [1279, 697] width 204 height 34
click at [620, 330] on input "**********" at bounding box center [784, 327] width 409 height 33
type input "**********"
click at [1298, 696] on button "Continue" at bounding box center [1279, 697] width 204 height 34
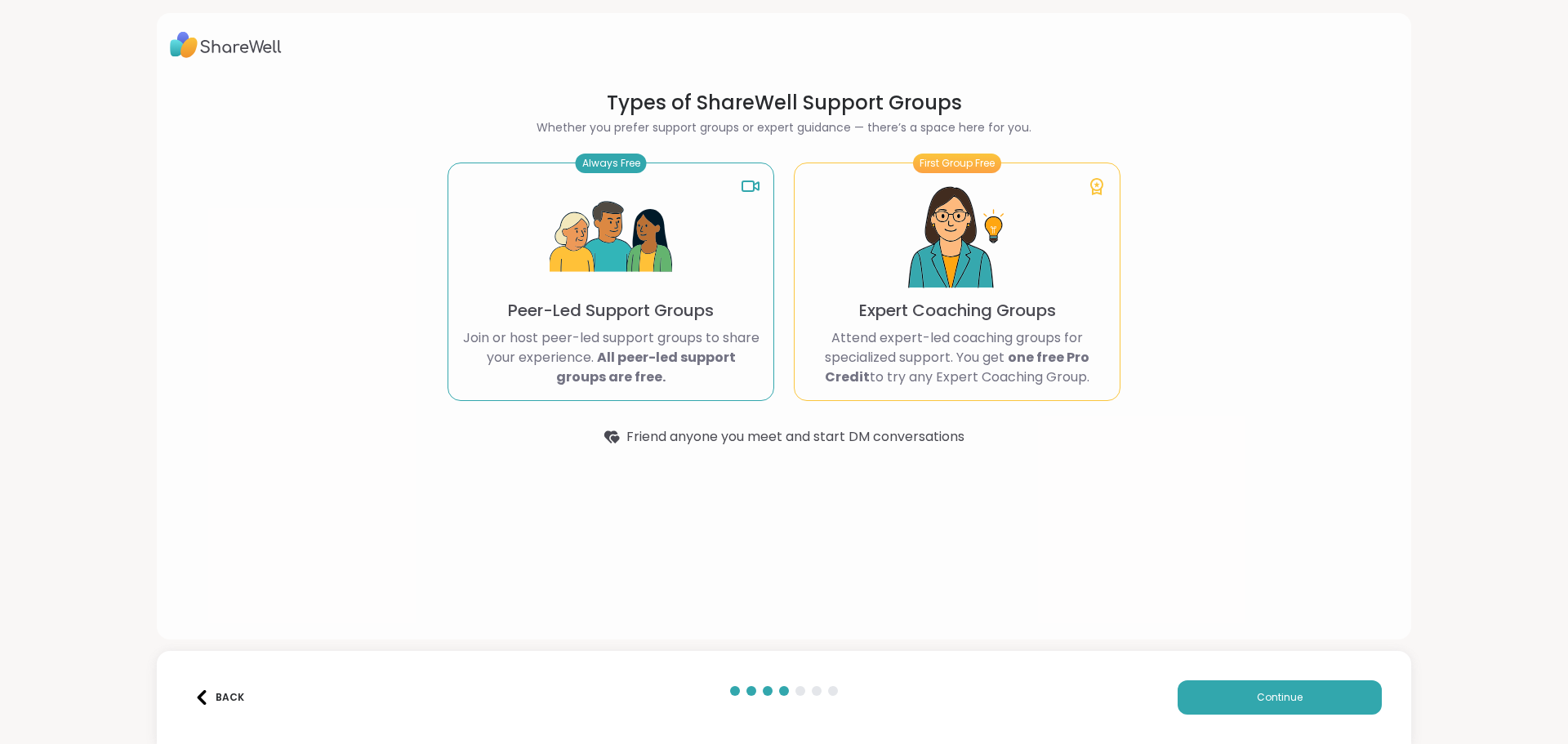
click at [662, 283] on img at bounding box center [610, 237] width 123 height 123
click at [1304, 706] on button "Continue" at bounding box center [1279, 697] width 204 height 34
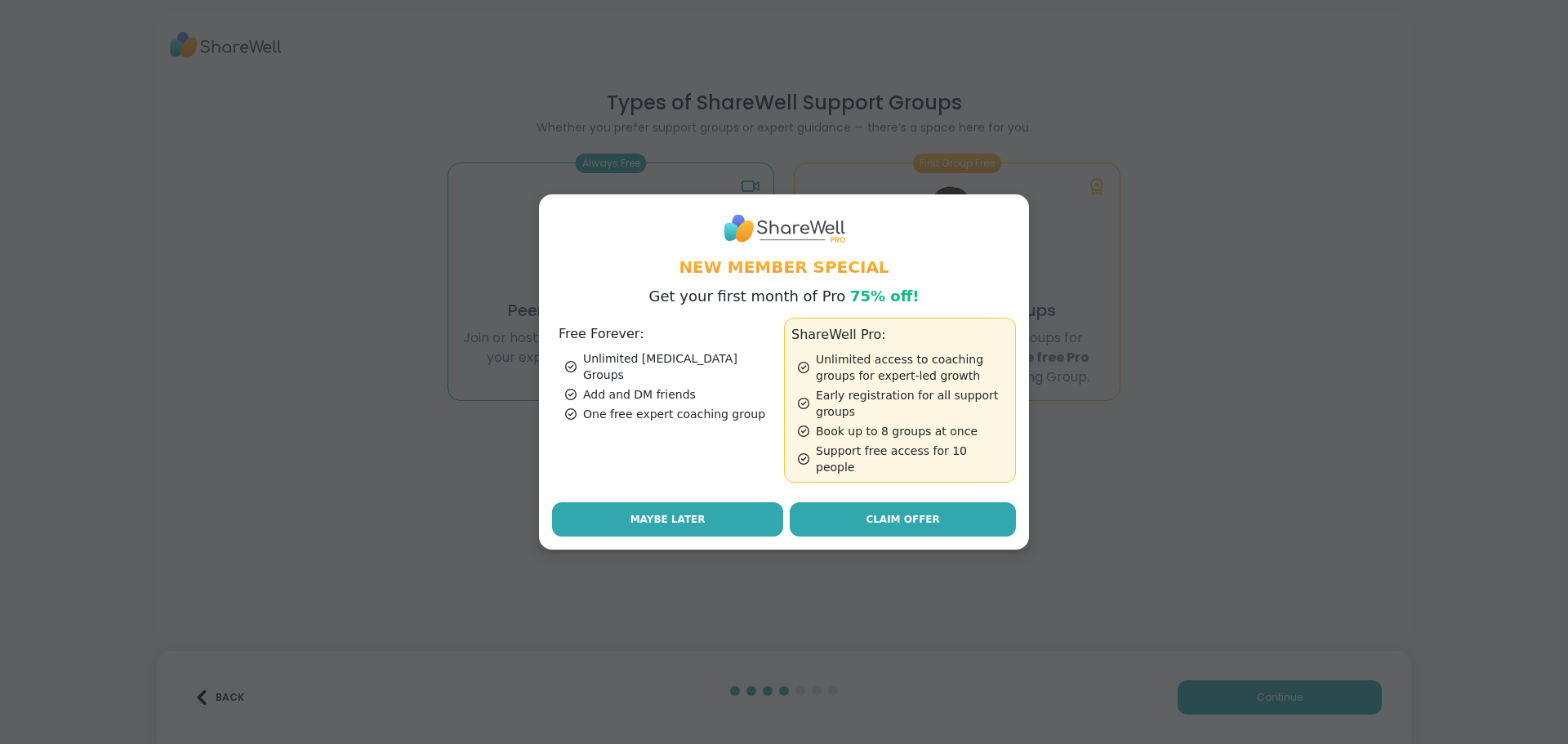
click at [696, 519] on button "Maybe Later" at bounding box center [667, 519] width 231 height 34
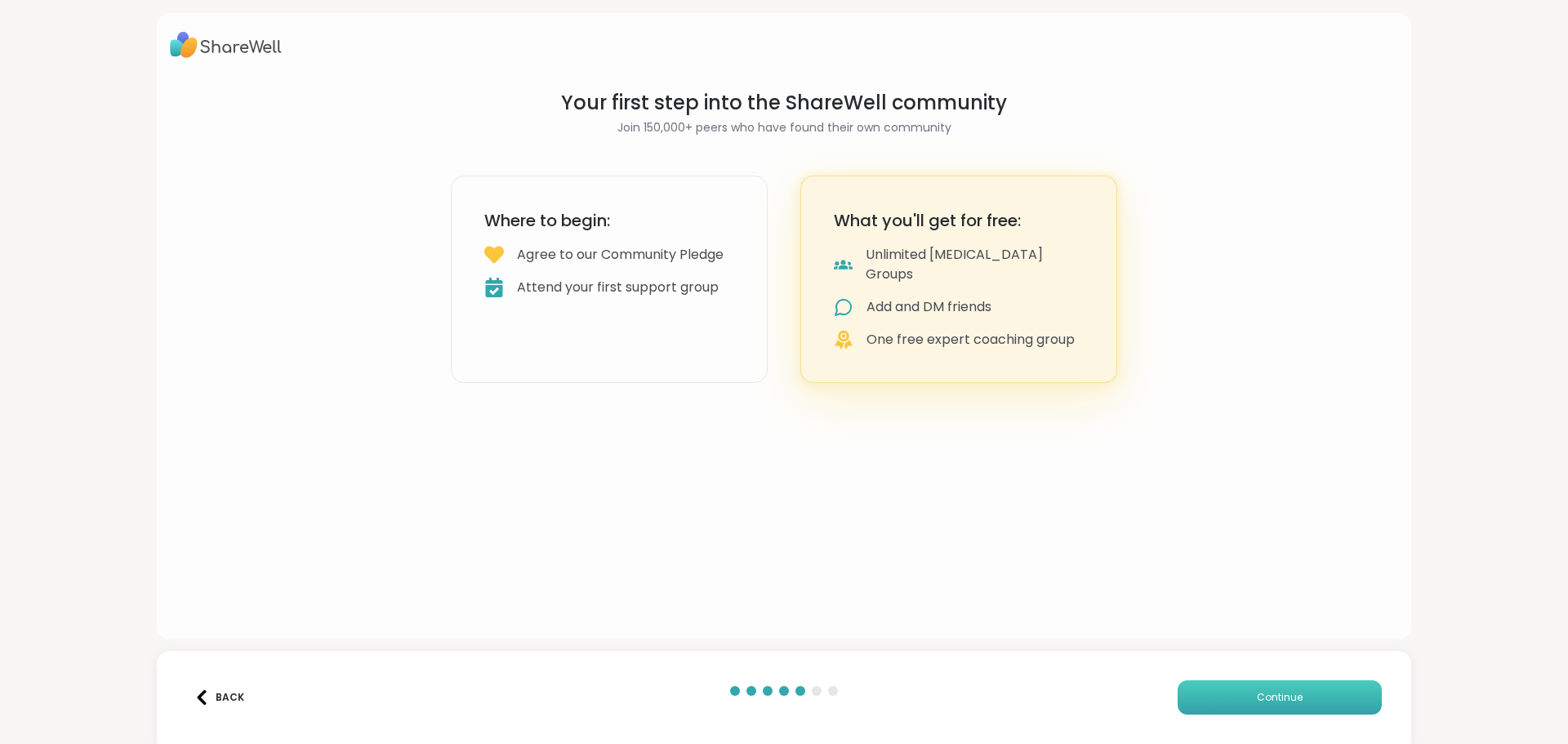
click at [1268, 703] on span "Continue" at bounding box center [1280, 697] width 46 height 14
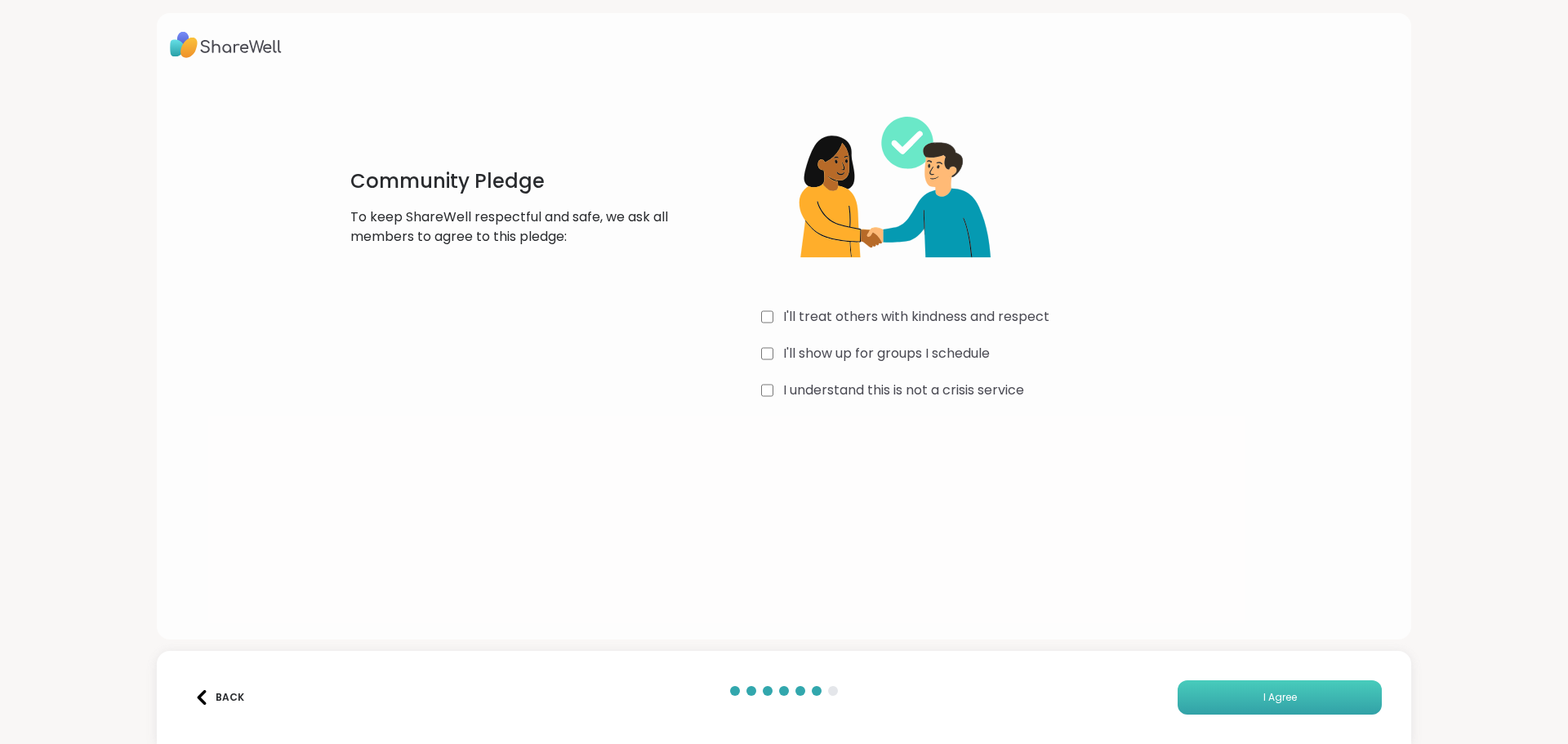
click at [1307, 709] on button "I Agree" at bounding box center [1279, 697] width 204 height 34
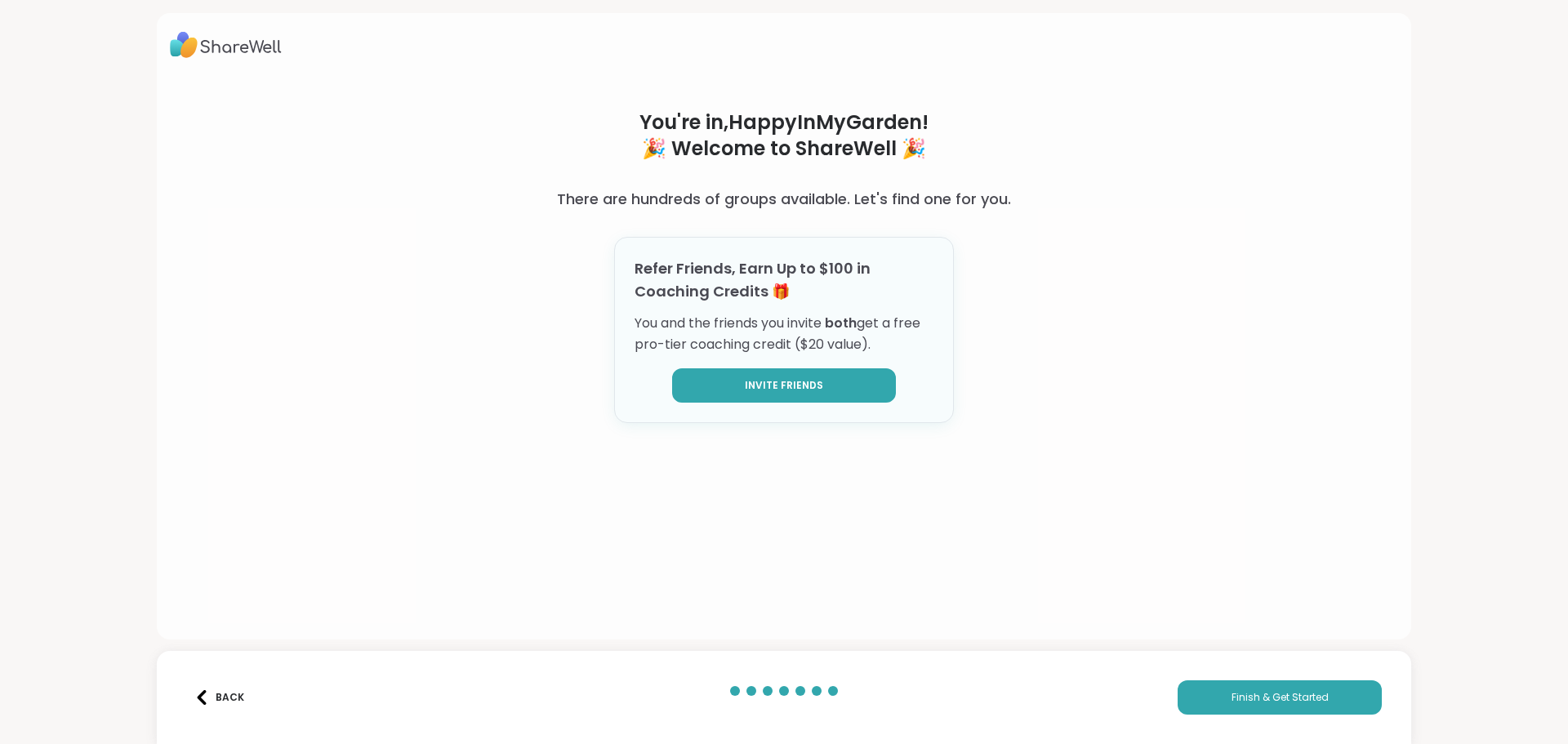
click at [791, 386] on span "Invite Friends" at bounding box center [784, 385] width 78 height 14
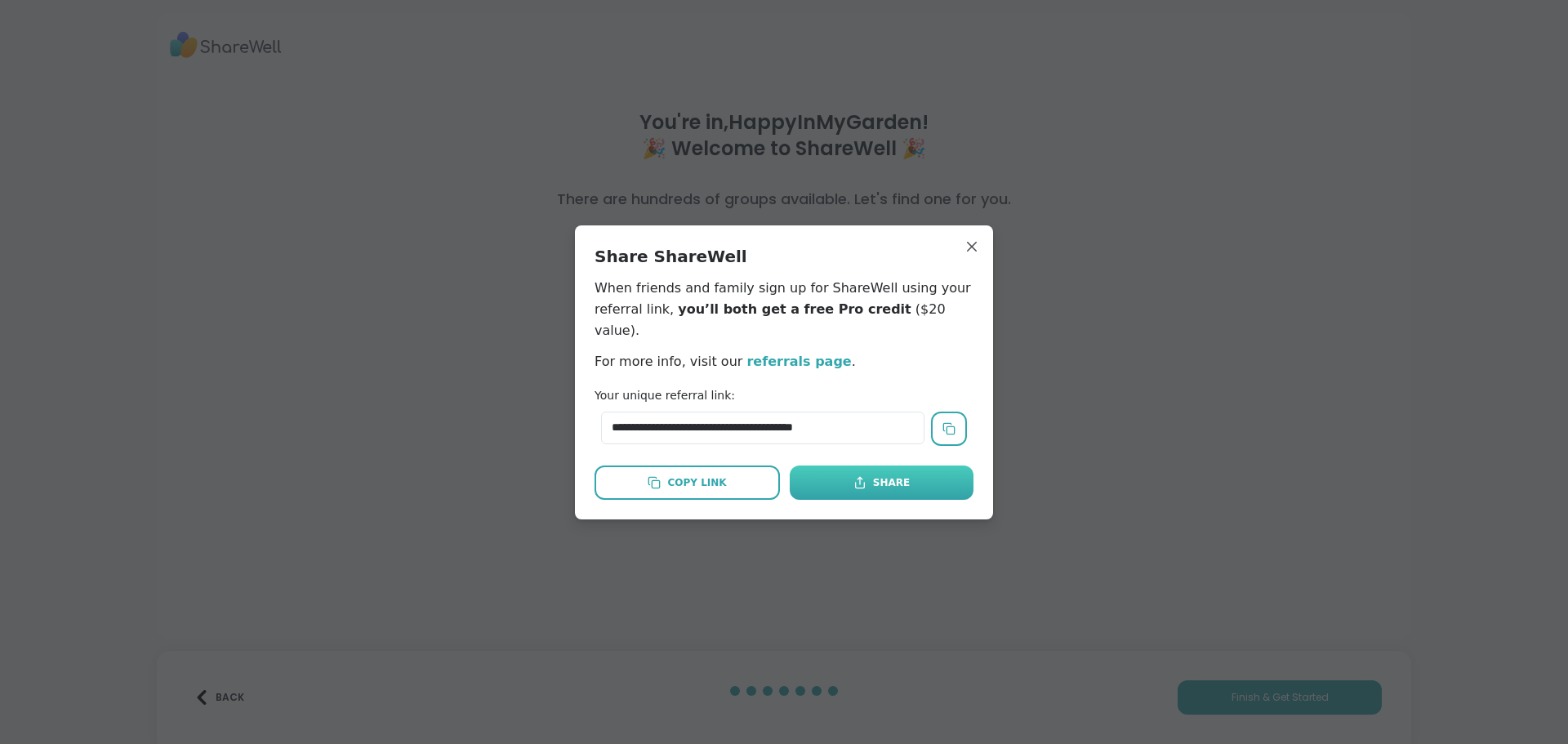
click at [895, 475] on div "Share" at bounding box center [881, 482] width 56 height 14
click at [709, 475] on div "Copy Link" at bounding box center [687, 482] width 78 height 14
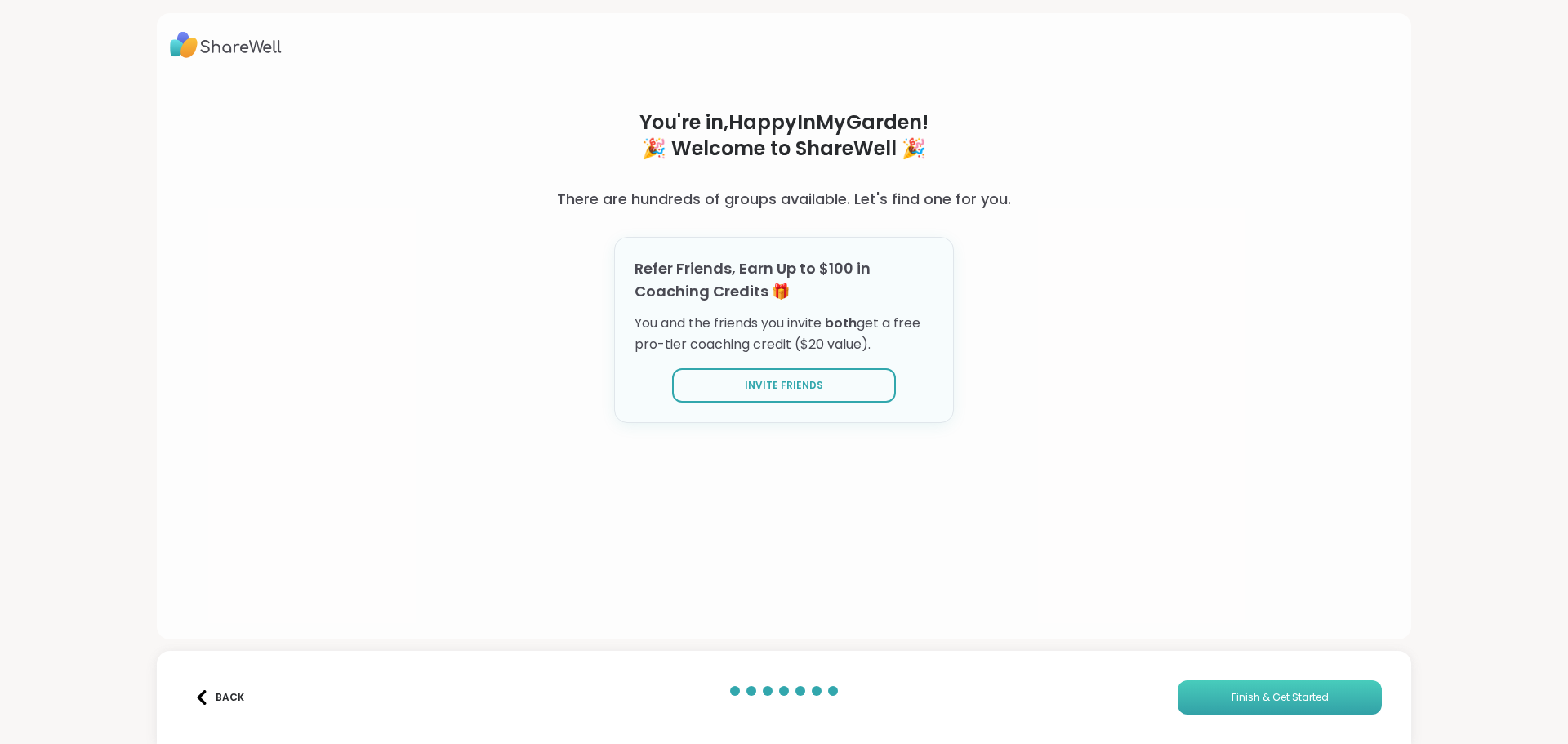
click at [1321, 697] on button "Finish & Get Started" at bounding box center [1279, 697] width 204 height 34
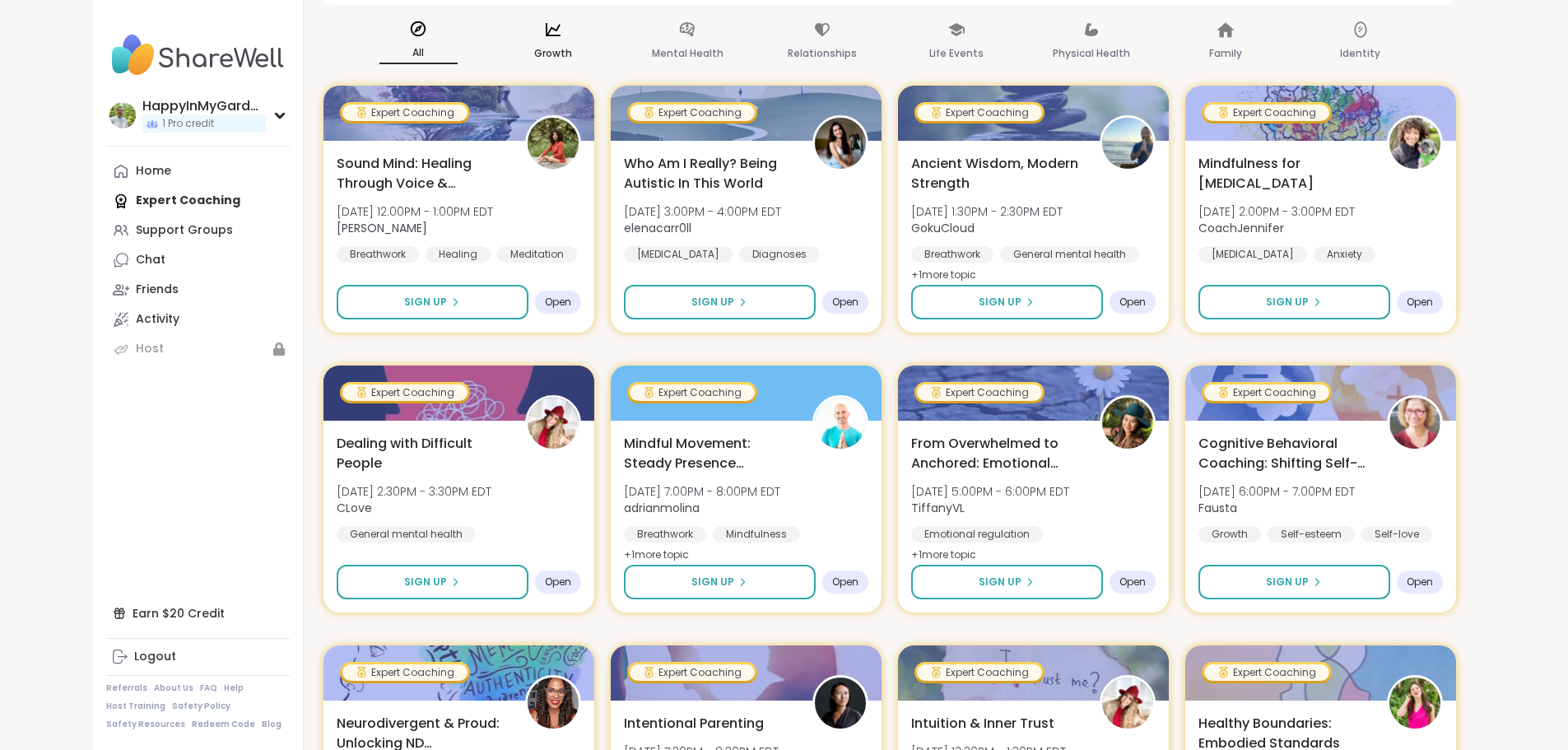
scroll to position [247, 0]
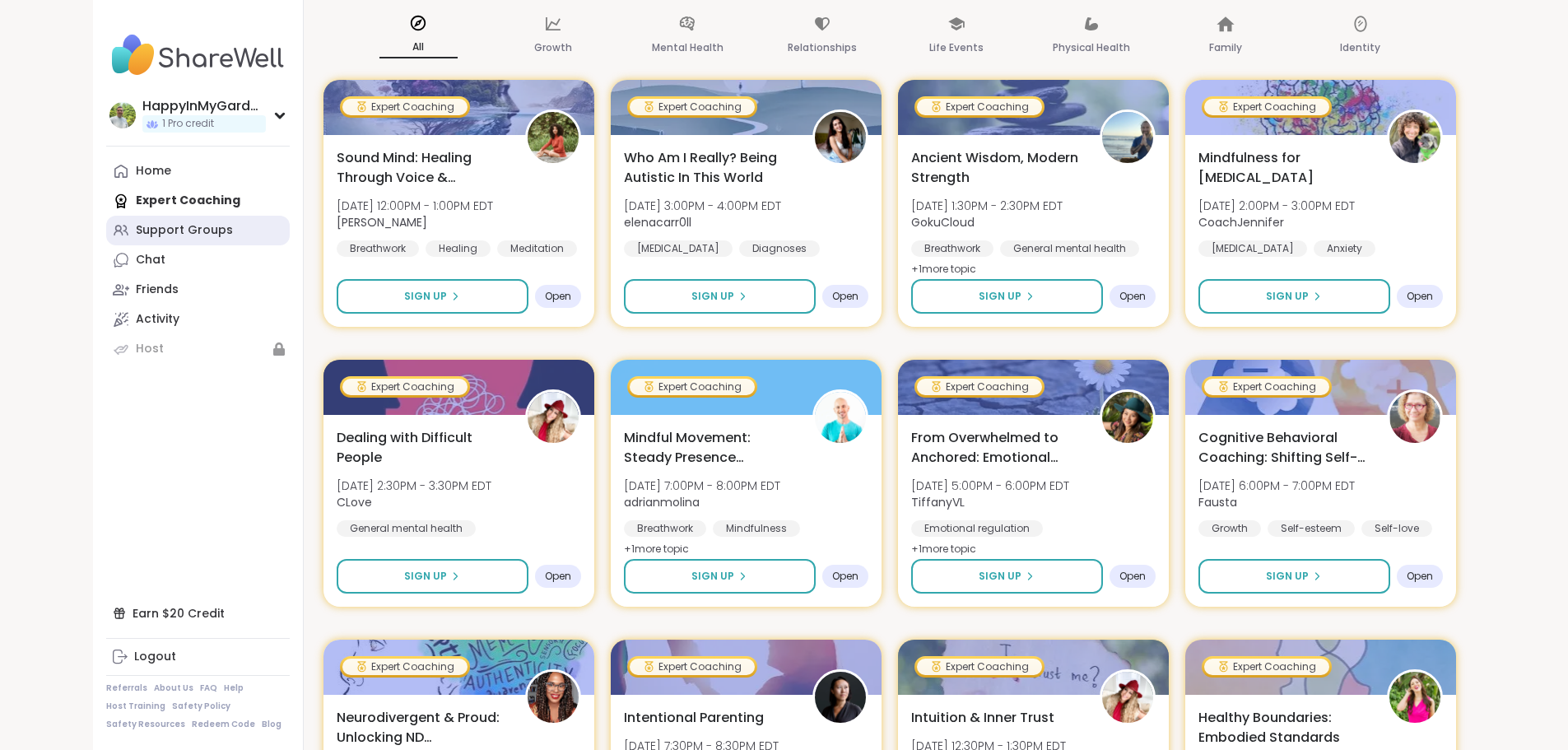
click at [136, 228] on div "Support Groups" at bounding box center [185, 230] width 97 height 16
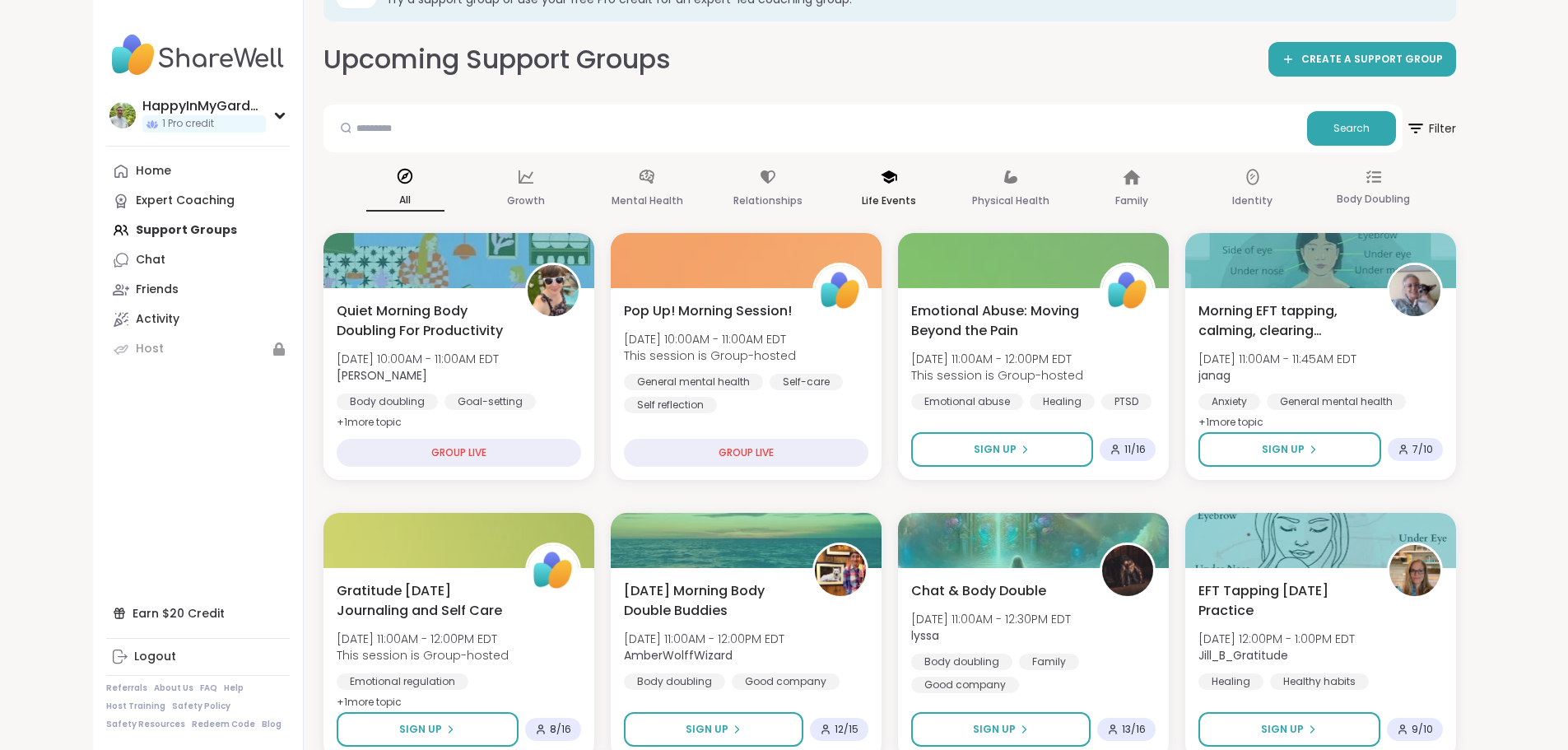
scroll to position [165, 0]
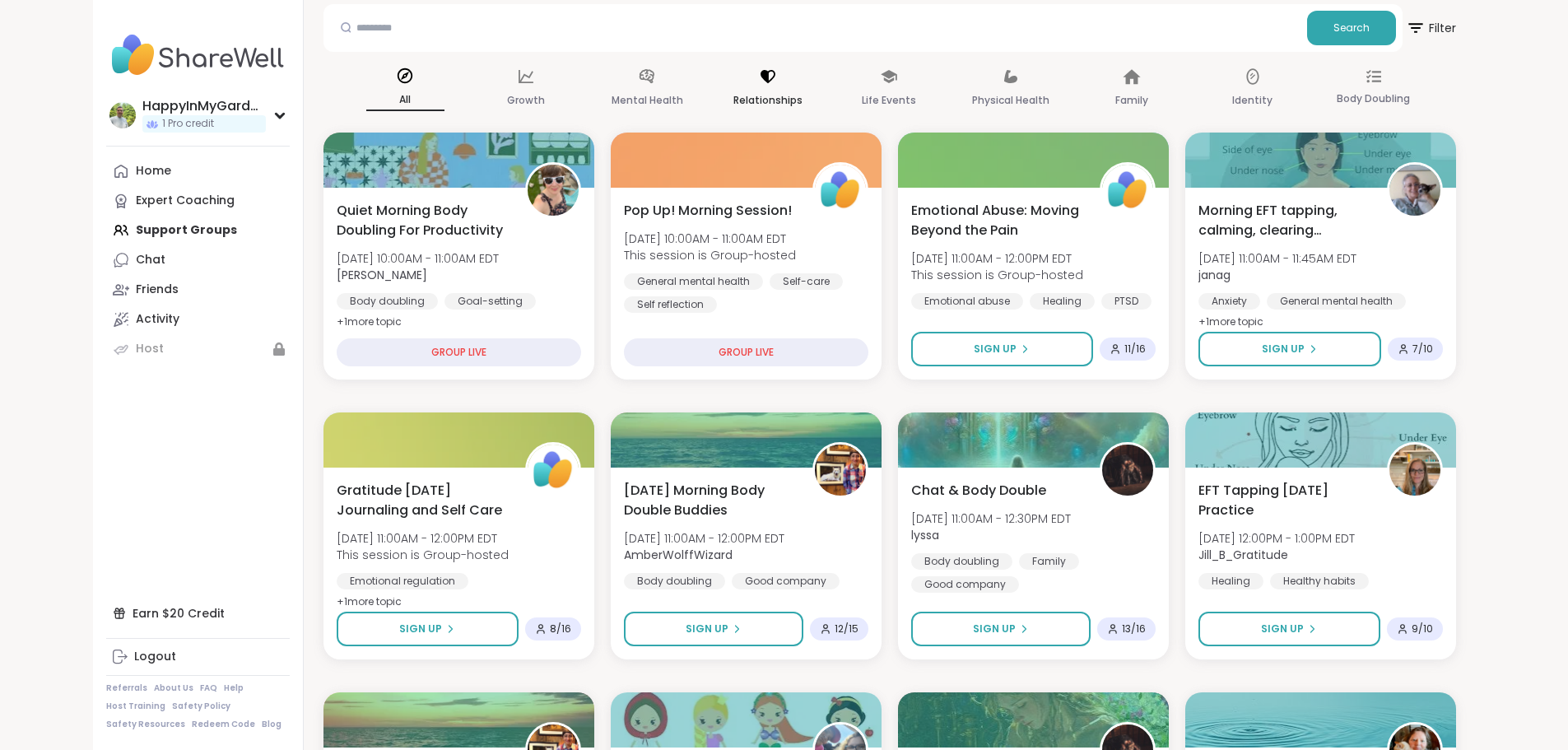
click at [748, 93] on p "Relationships" at bounding box center [767, 100] width 69 height 20
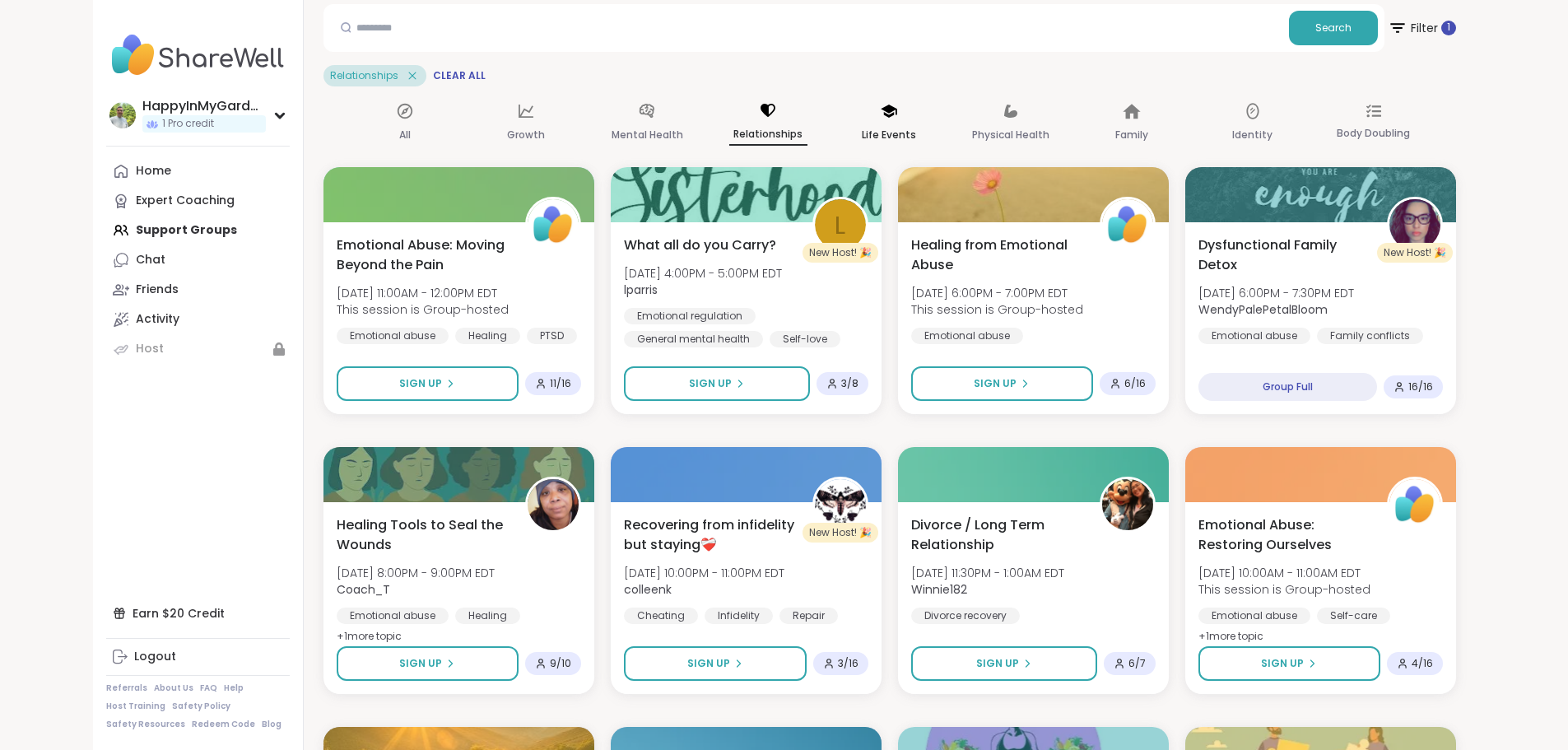
click at [889, 133] on p "Life Events" at bounding box center [890, 134] width 55 height 20
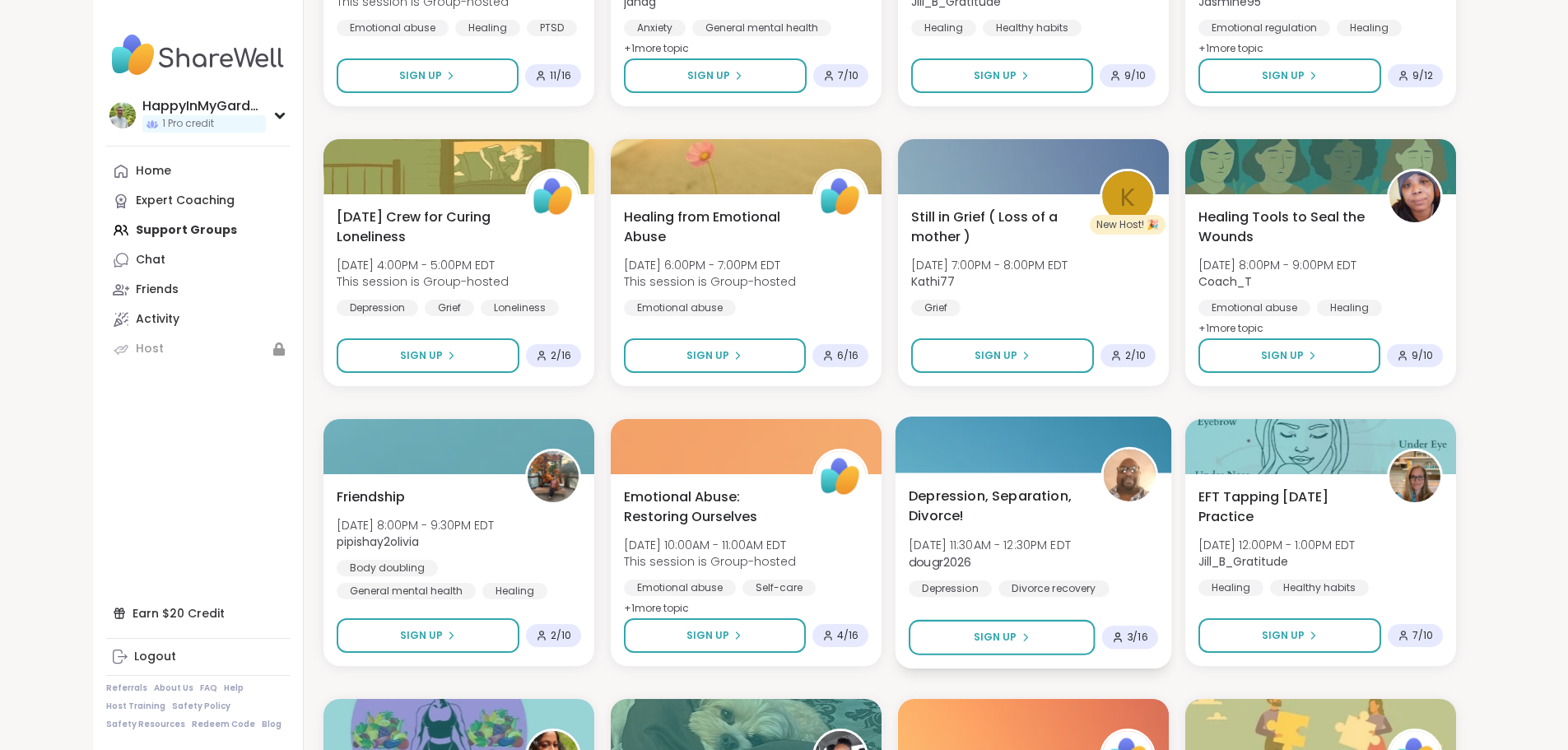
scroll to position [0, 0]
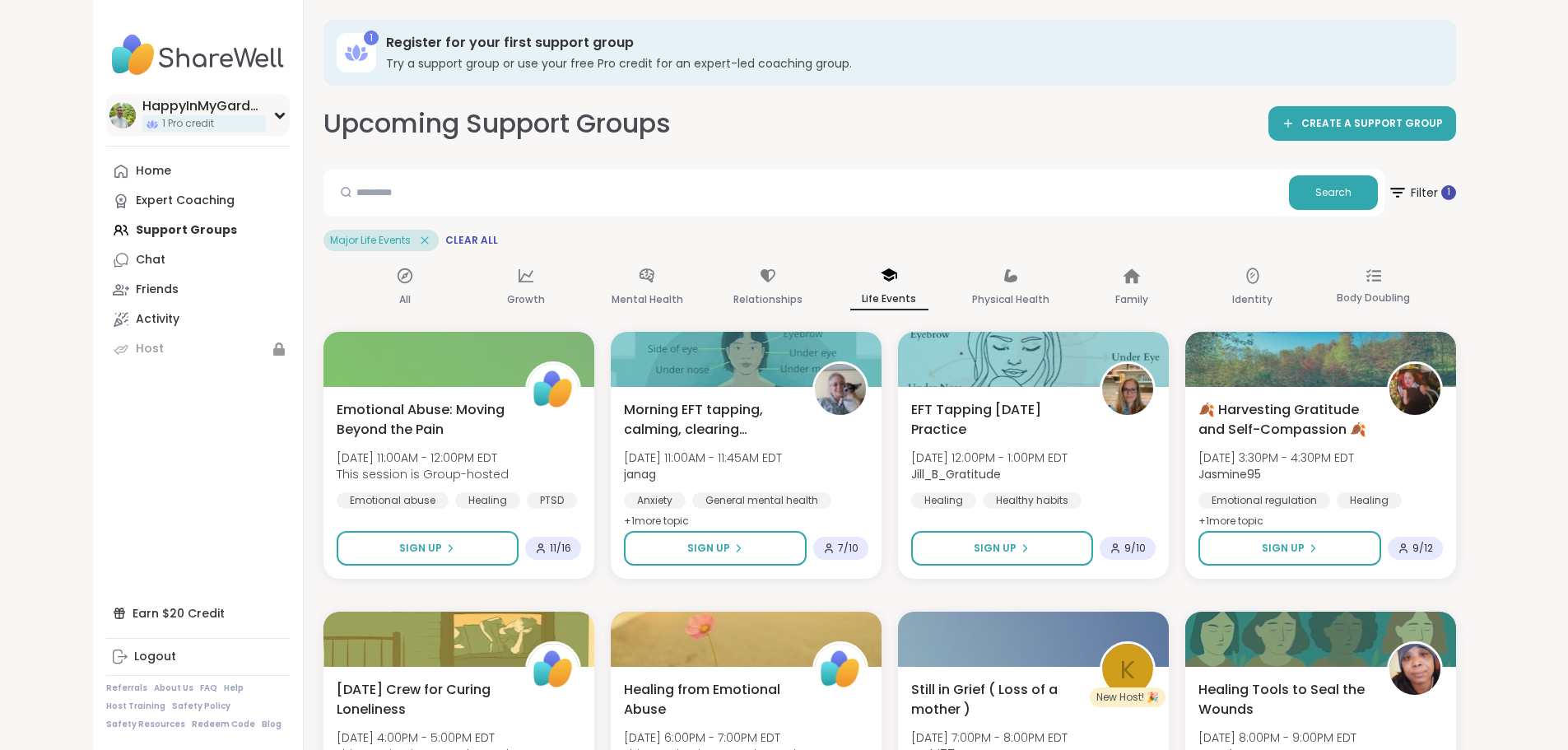
click at [185, 123] on div "HappyInMyGarden 1 Pro credit" at bounding box center [197, 114] width 184 height 42
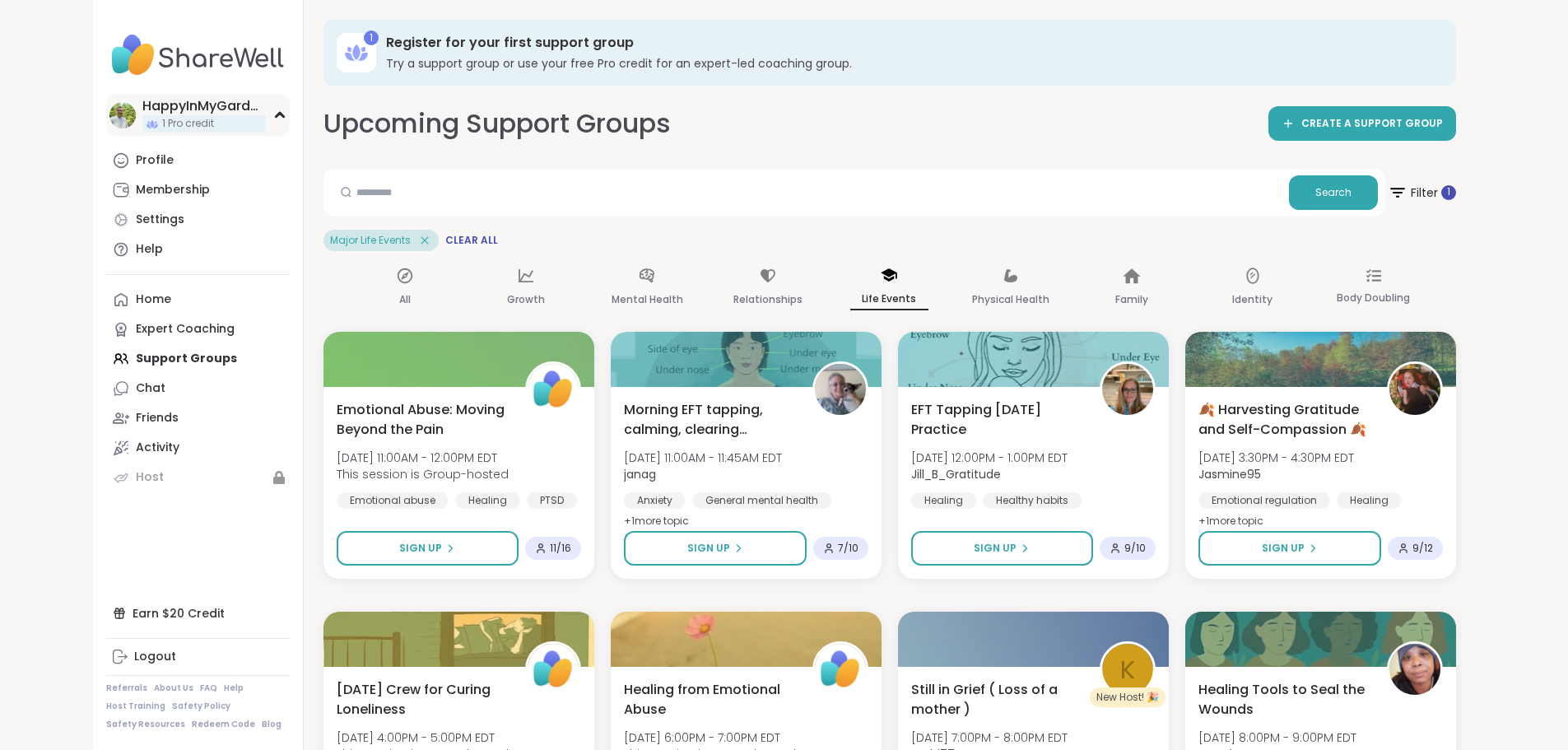
click at [185, 123] on div "HappyInMyGarden 1 Pro credit" at bounding box center [197, 114] width 184 height 42
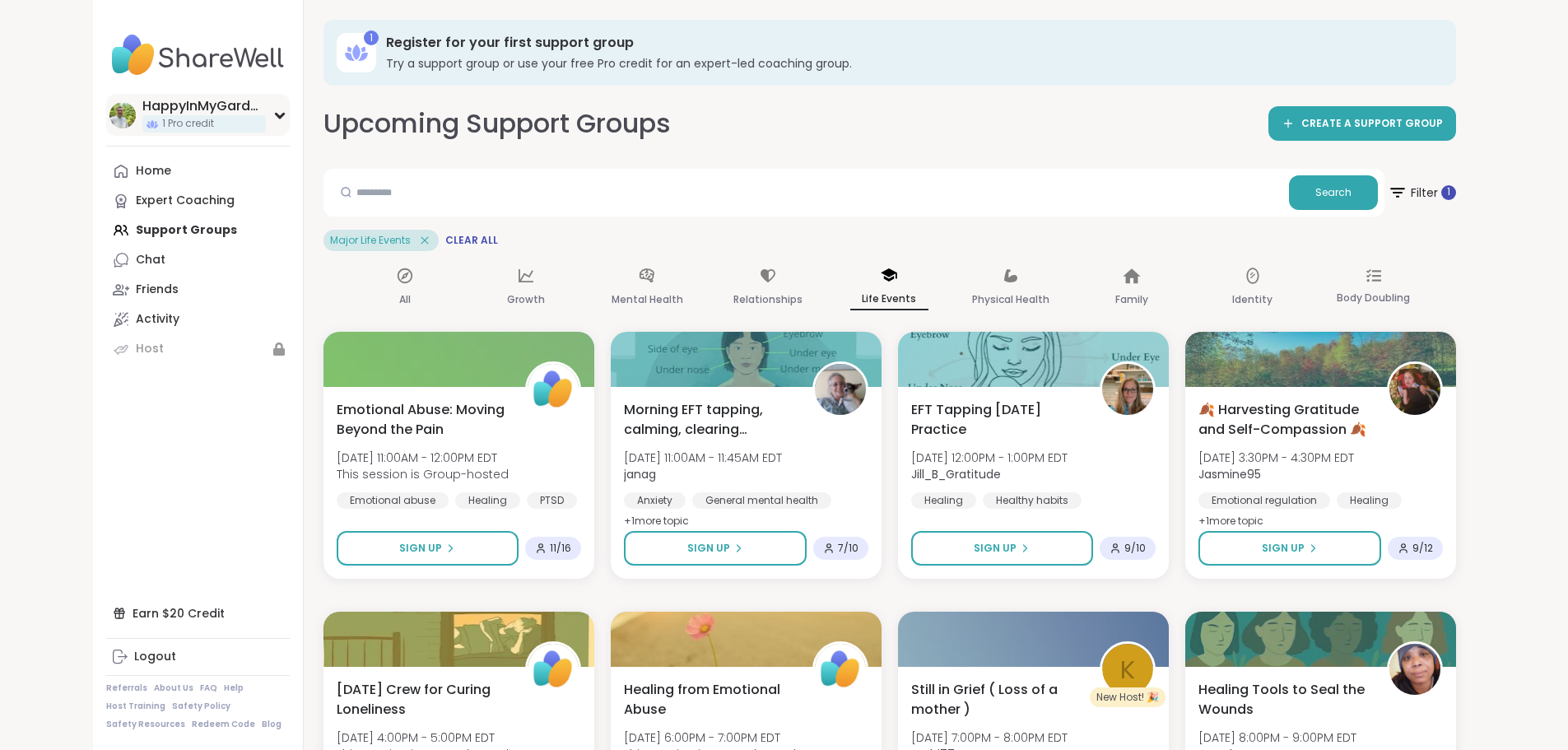
click at [185, 123] on div "HappyInMyGarden 1 Pro credit" at bounding box center [197, 114] width 184 height 42
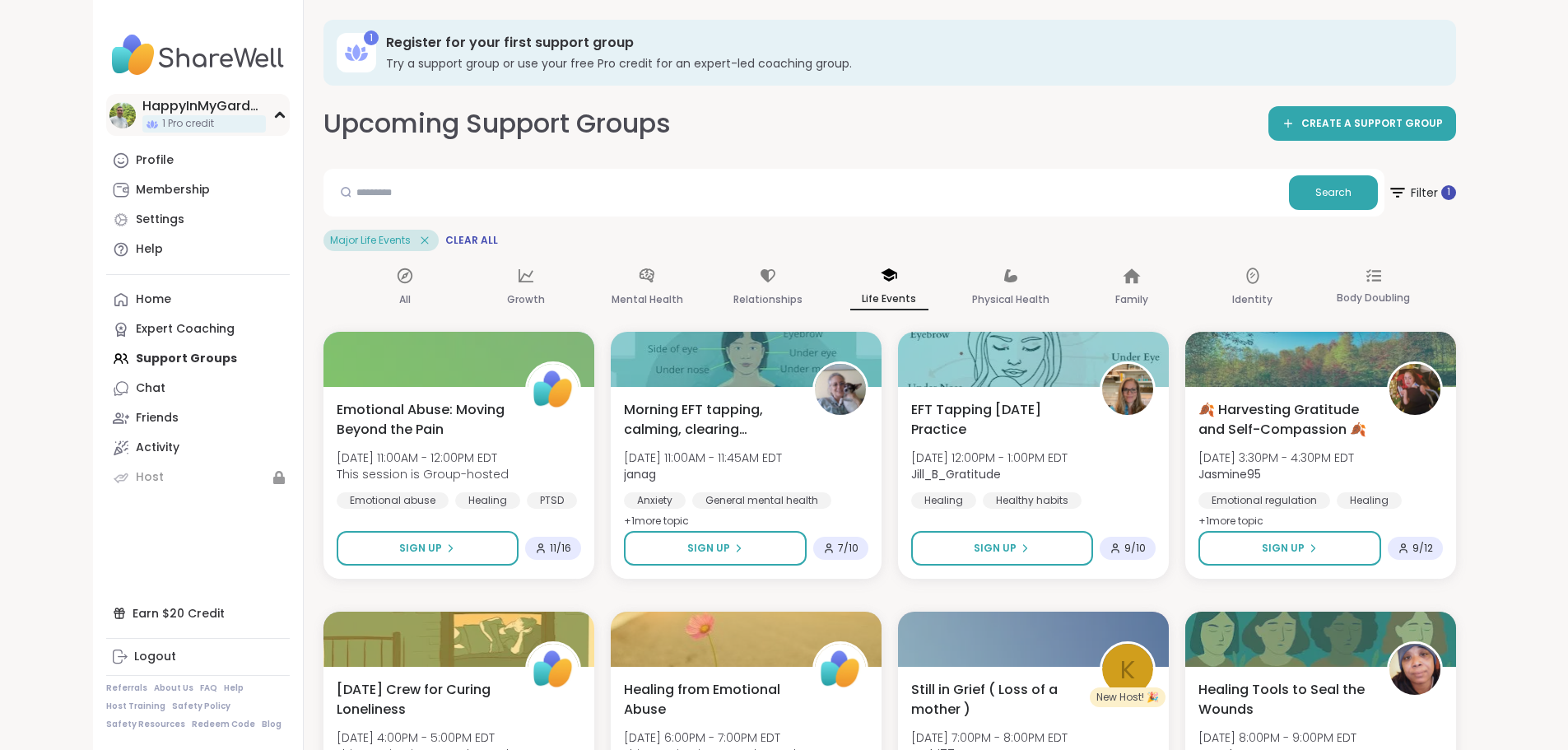
click at [185, 123] on div "HappyInMyGarden 1 Pro credit" at bounding box center [197, 114] width 184 height 42
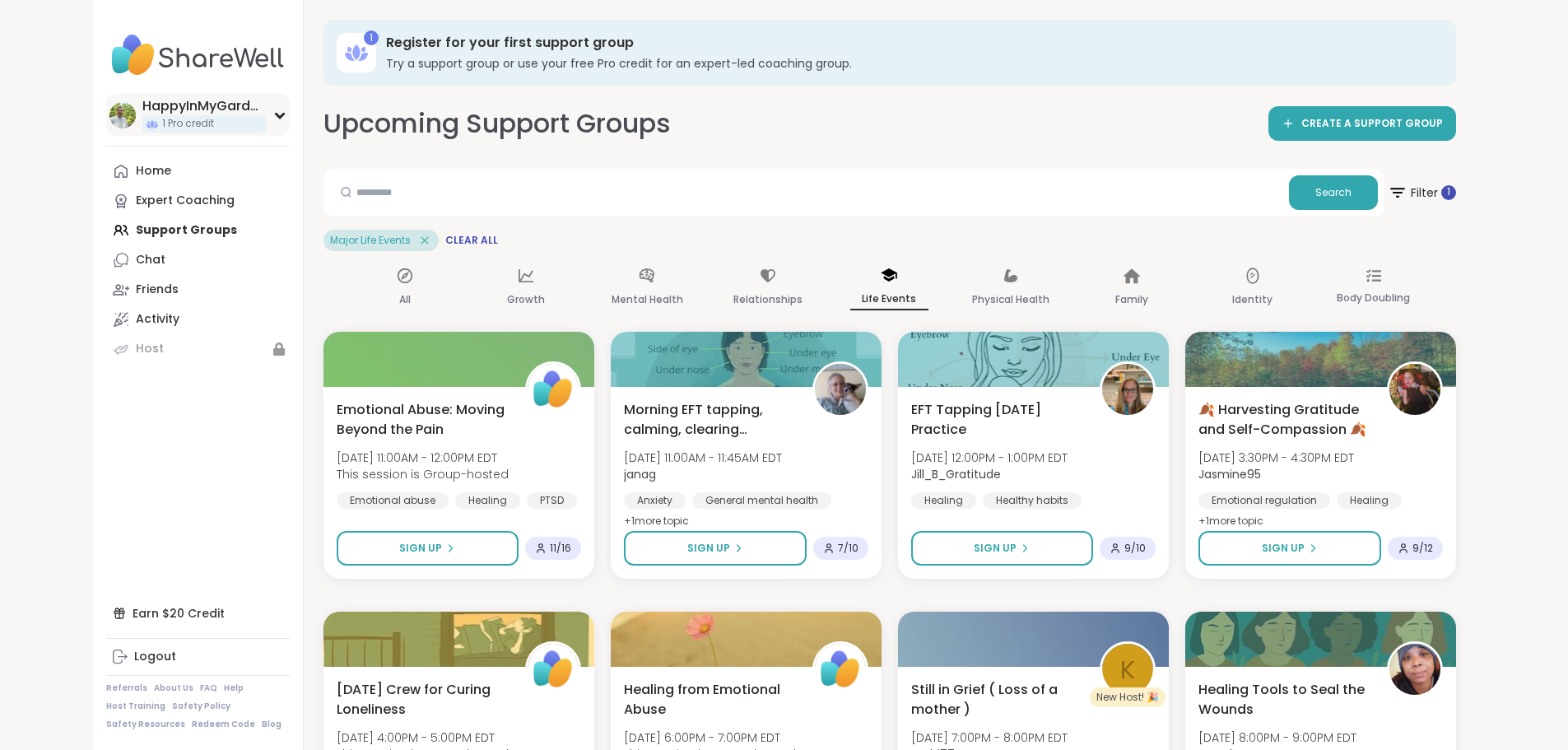
click at [185, 123] on div "HappyInMyGarden 1 Pro credit" at bounding box center [197, 114] width 184 height 42
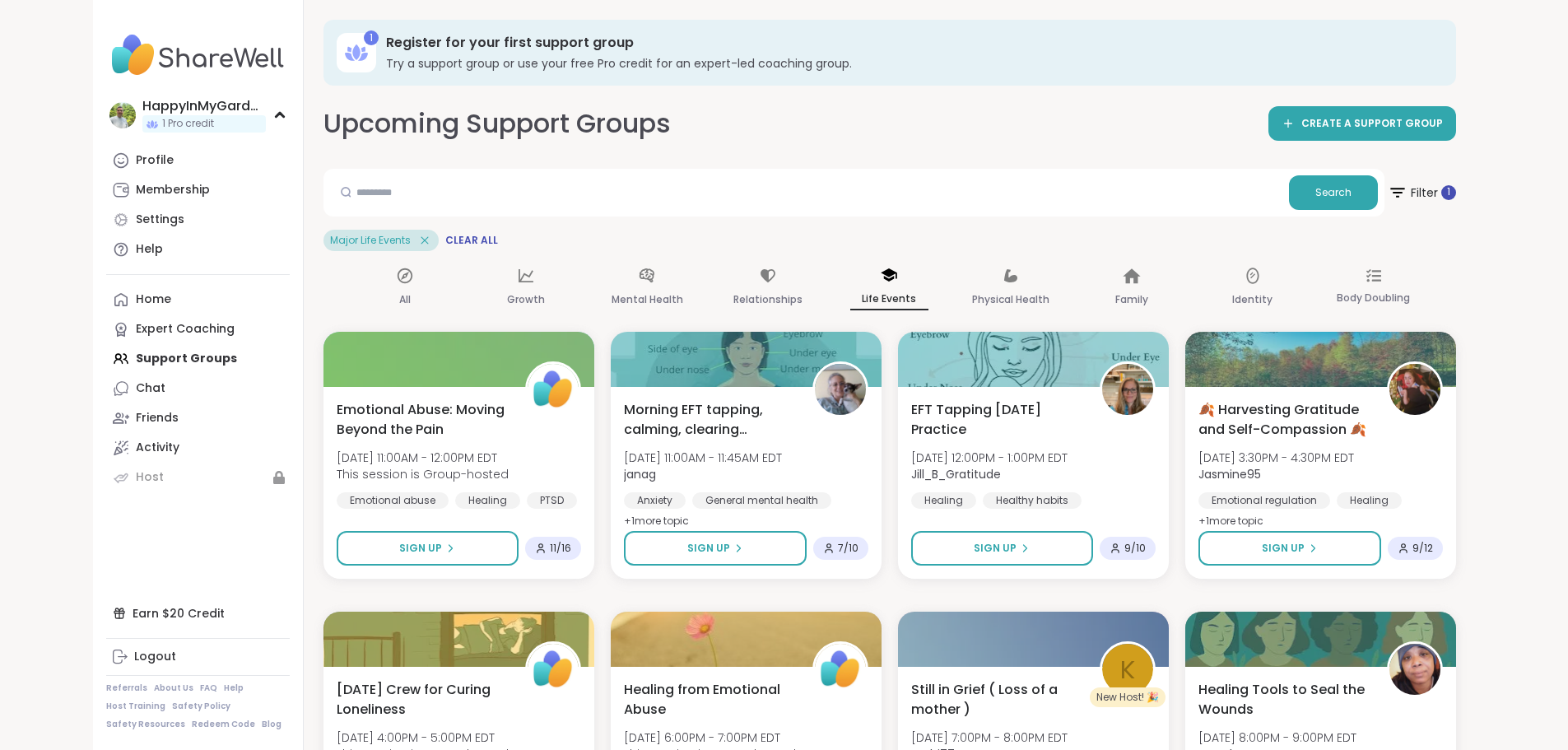
click at [386, 50] on h3 "Register for your first support group" at bounding box center [909, 43] width 1047 height 18
click at [517, 281] on icon at bounding box center [526, 275] width 18 height 18
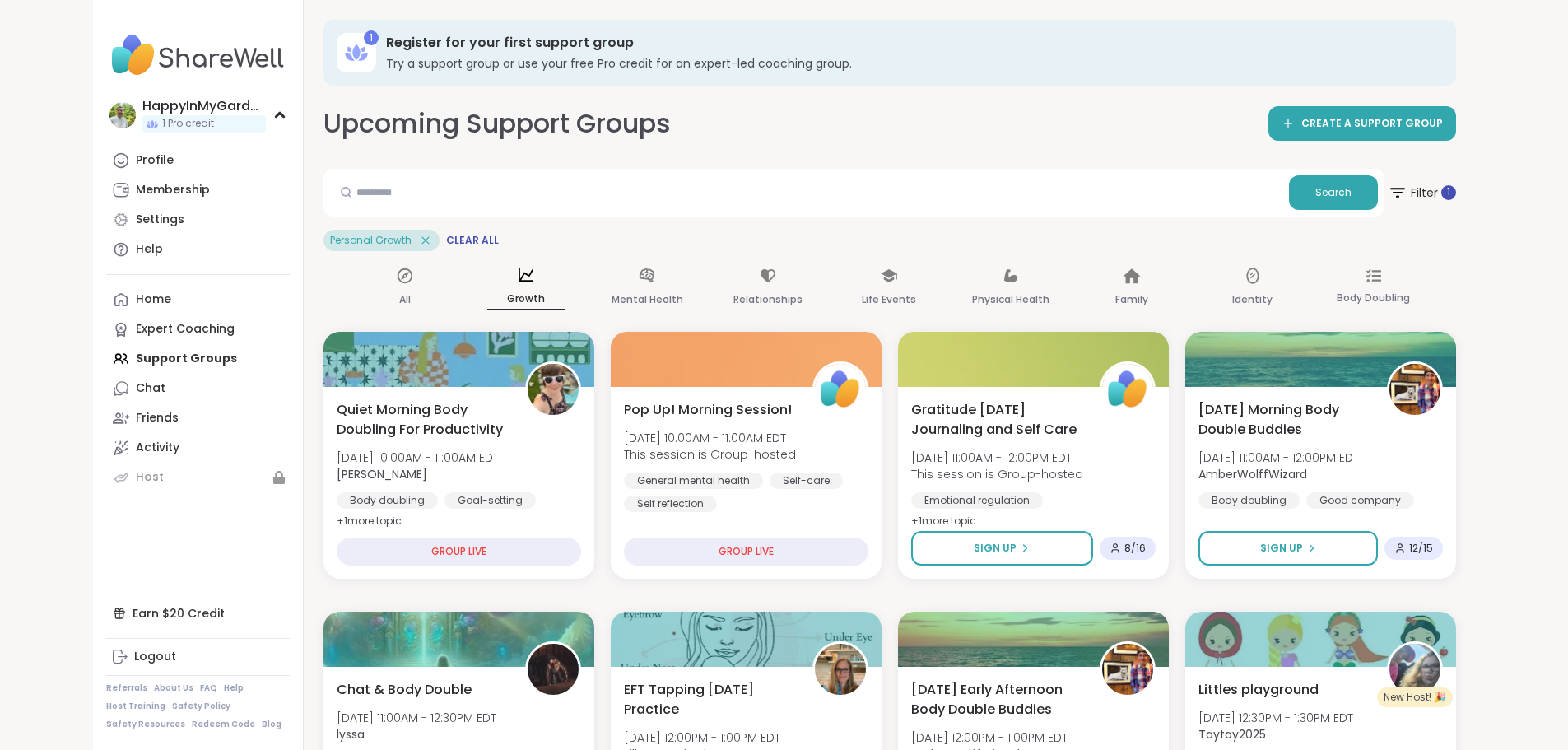
click at [446, 236] on span "Clear All" at bounding box center [473, 240] width 53 height 13
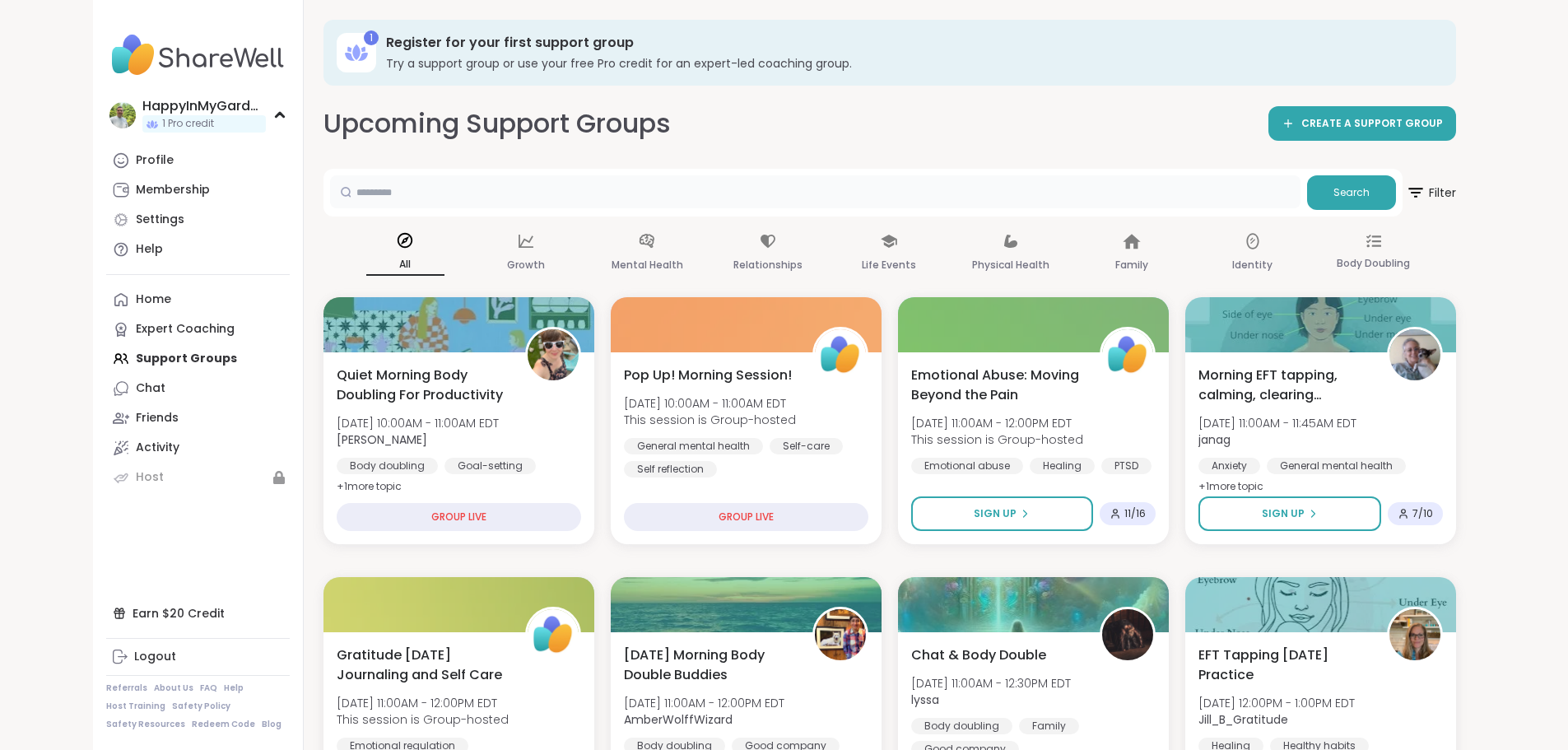
click at [417, 199] on input "text" at bounding box center [815, 191] width 971 height 33
type input "*****"
click at [1396, 197] on button "Search" at bounding box center [1352, 192] width 89 height 34
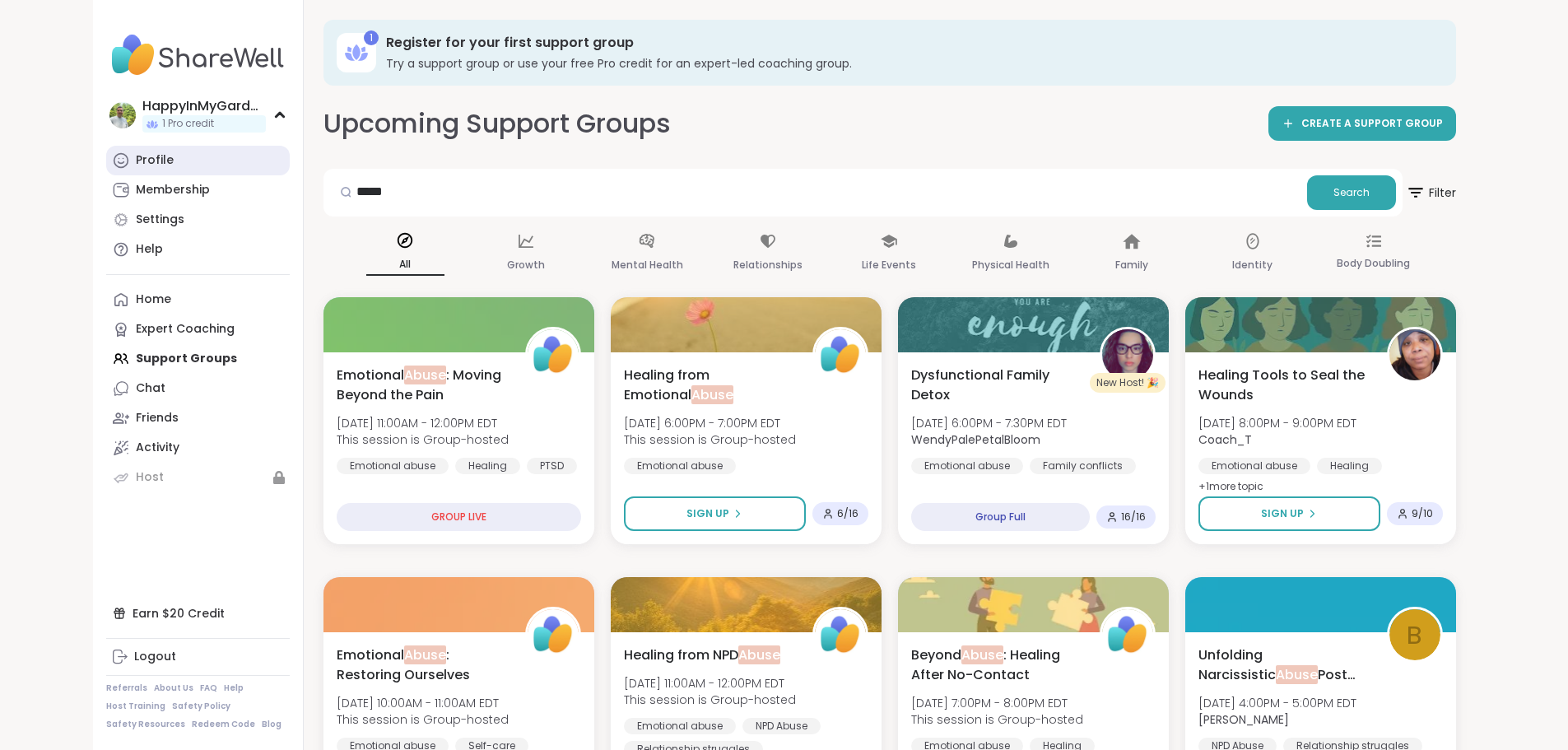
click at [136, 167] on div "Profile" at bounding box center [155, 160] width 38 height 16
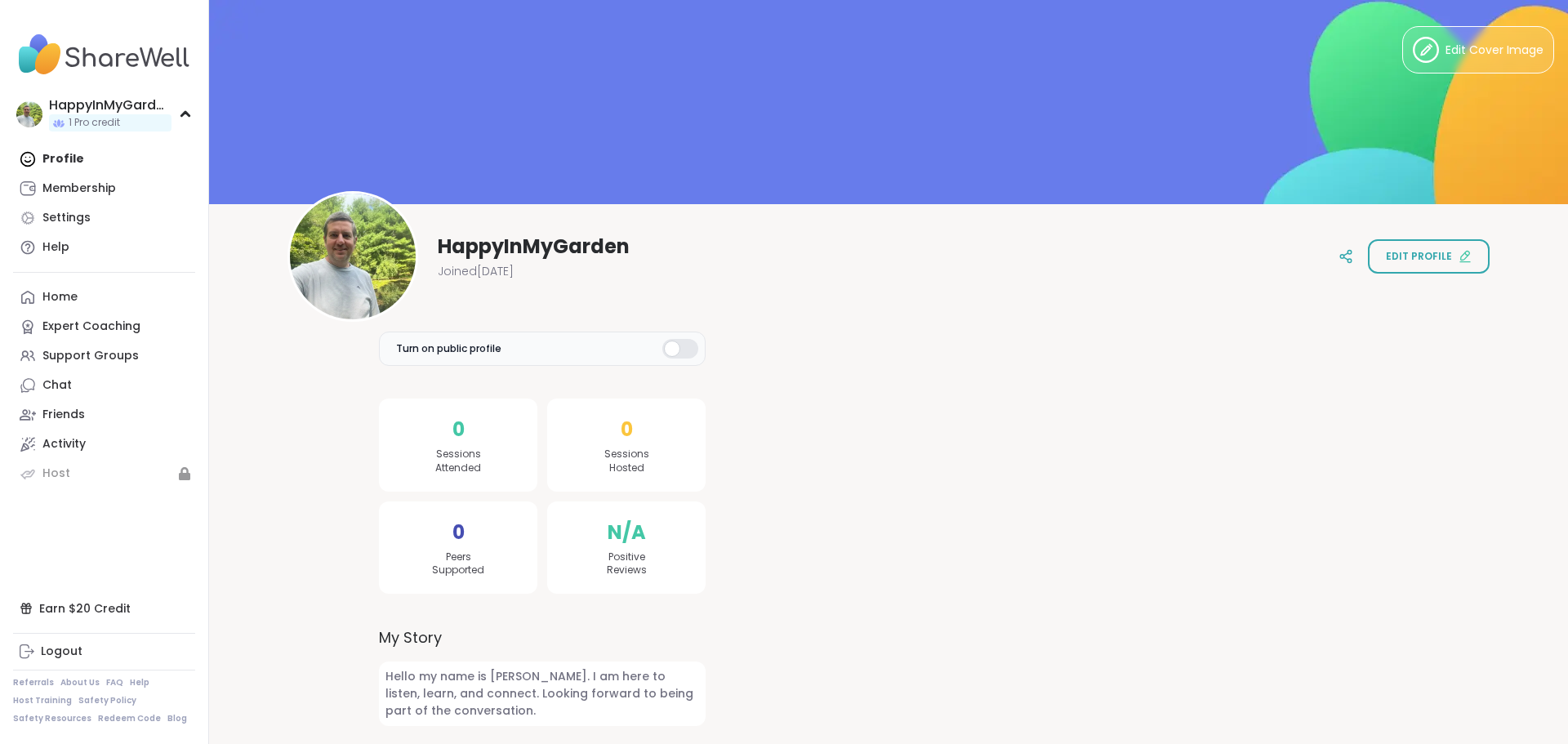
click at [681, 344] on div at bounding box center [680, 348] width 36 height 19
click at [669, 350] on div at bounding box center [680, 348] width 36 height 19
click at [61, 414] on div "Friends" at bounding box center [64, 414] width 42 height 16
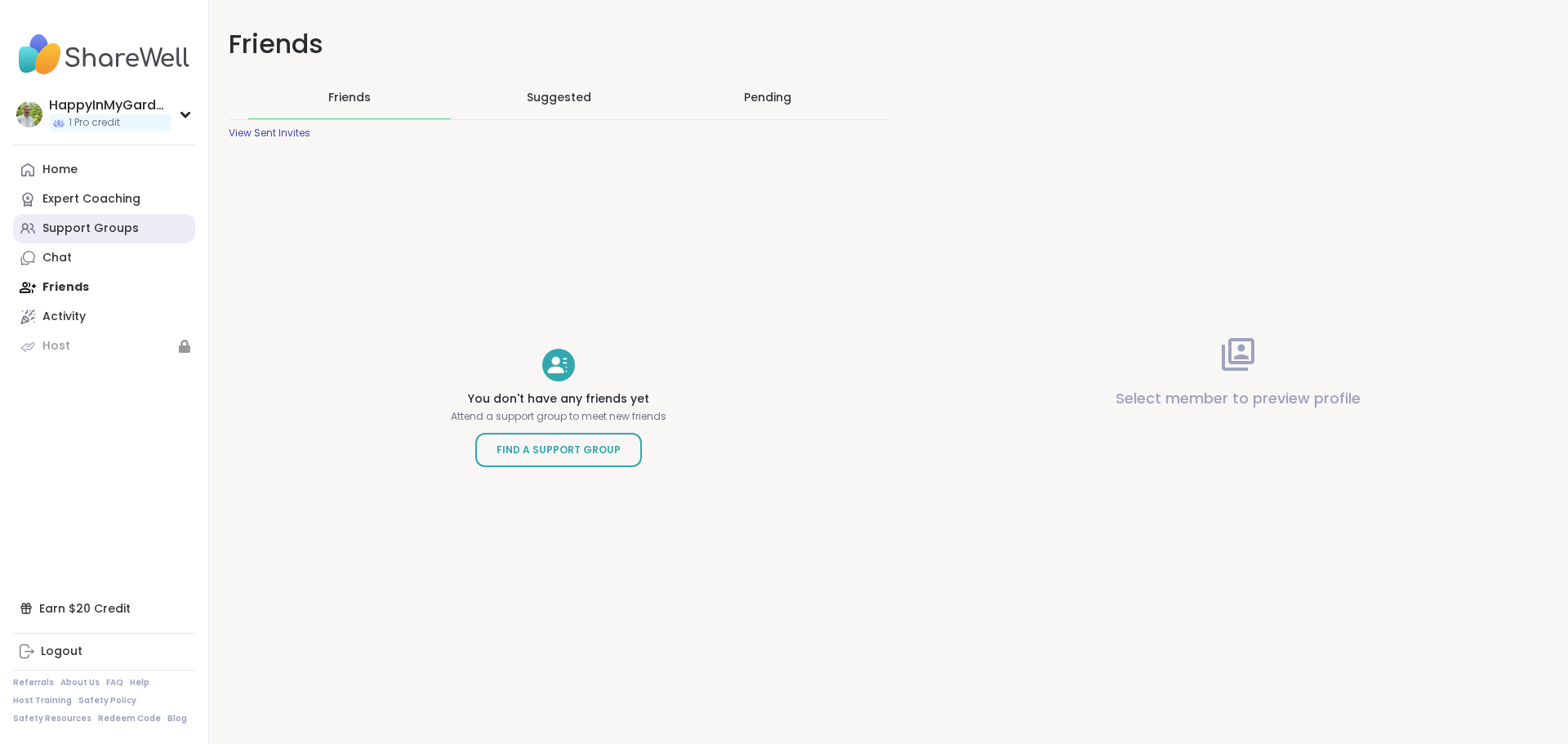
click at [75, 225] on div "Support Groups" at bounding box center [91, 228] width 97 height 16
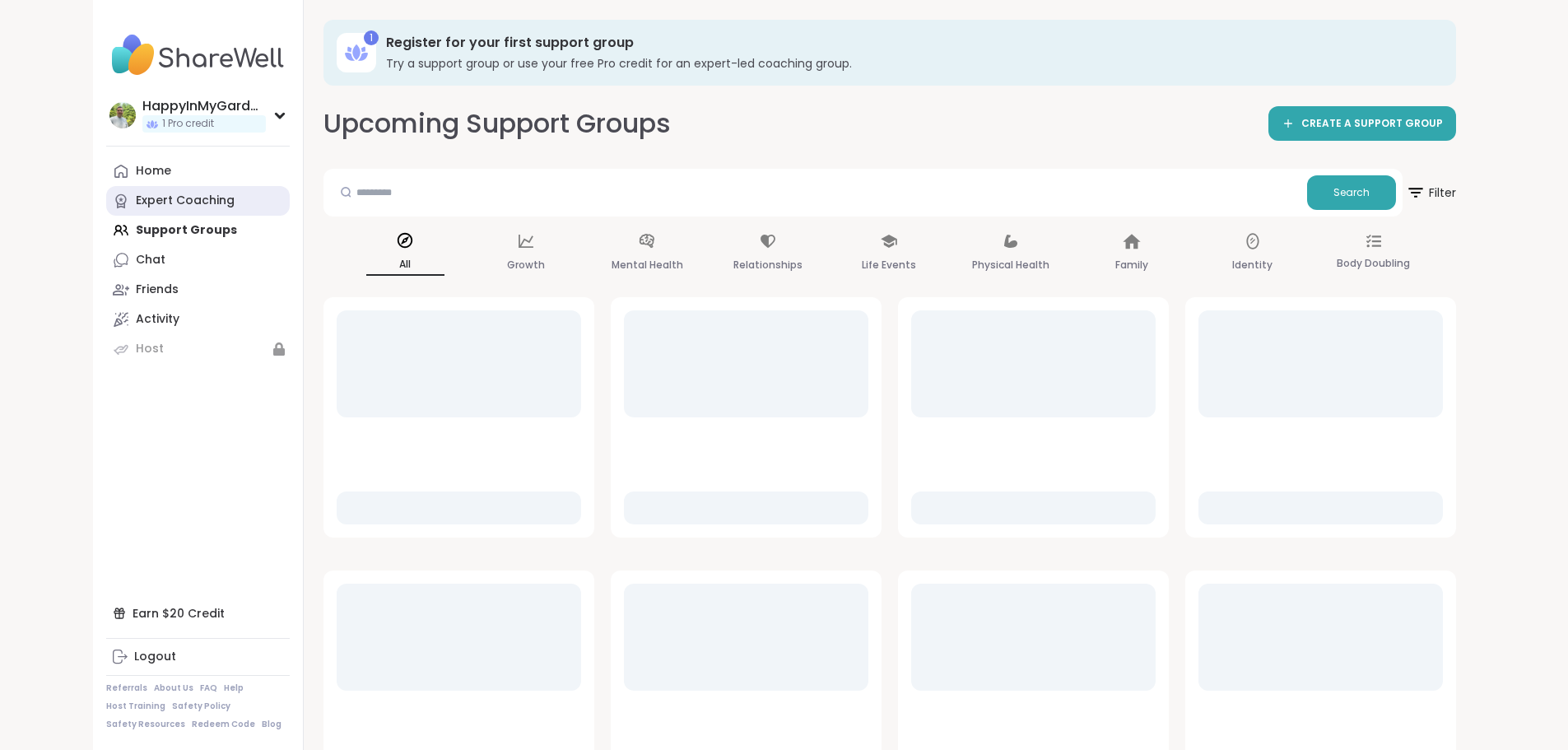
click at [136, 201] on div "Expert Coaching" at bounding box center [185, 200] width 99 height 16
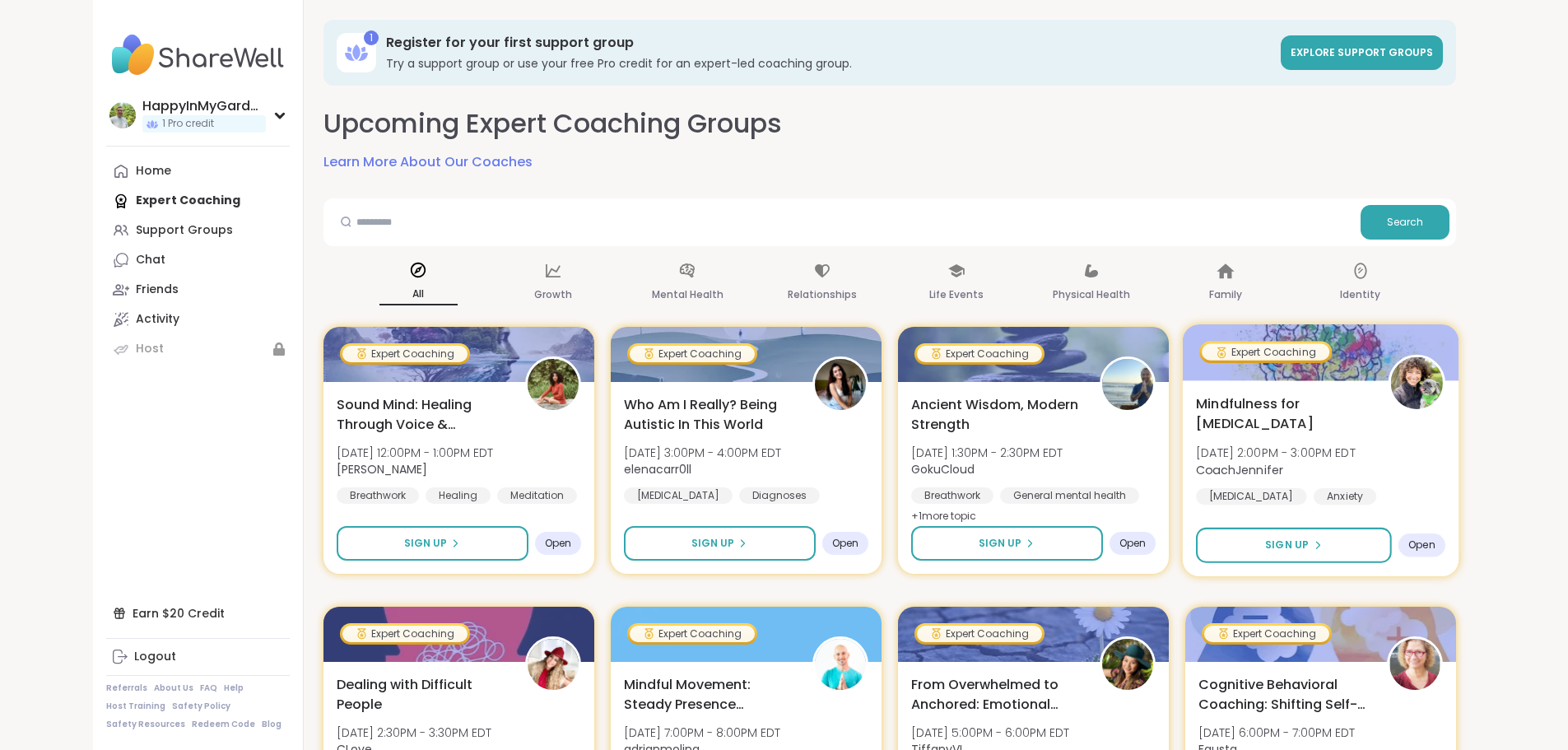
click at [1356, 444] on span "[DATE] 2:00PM - 3:00PM EDT" at bounding box center [1276, 452] width 160 height 16
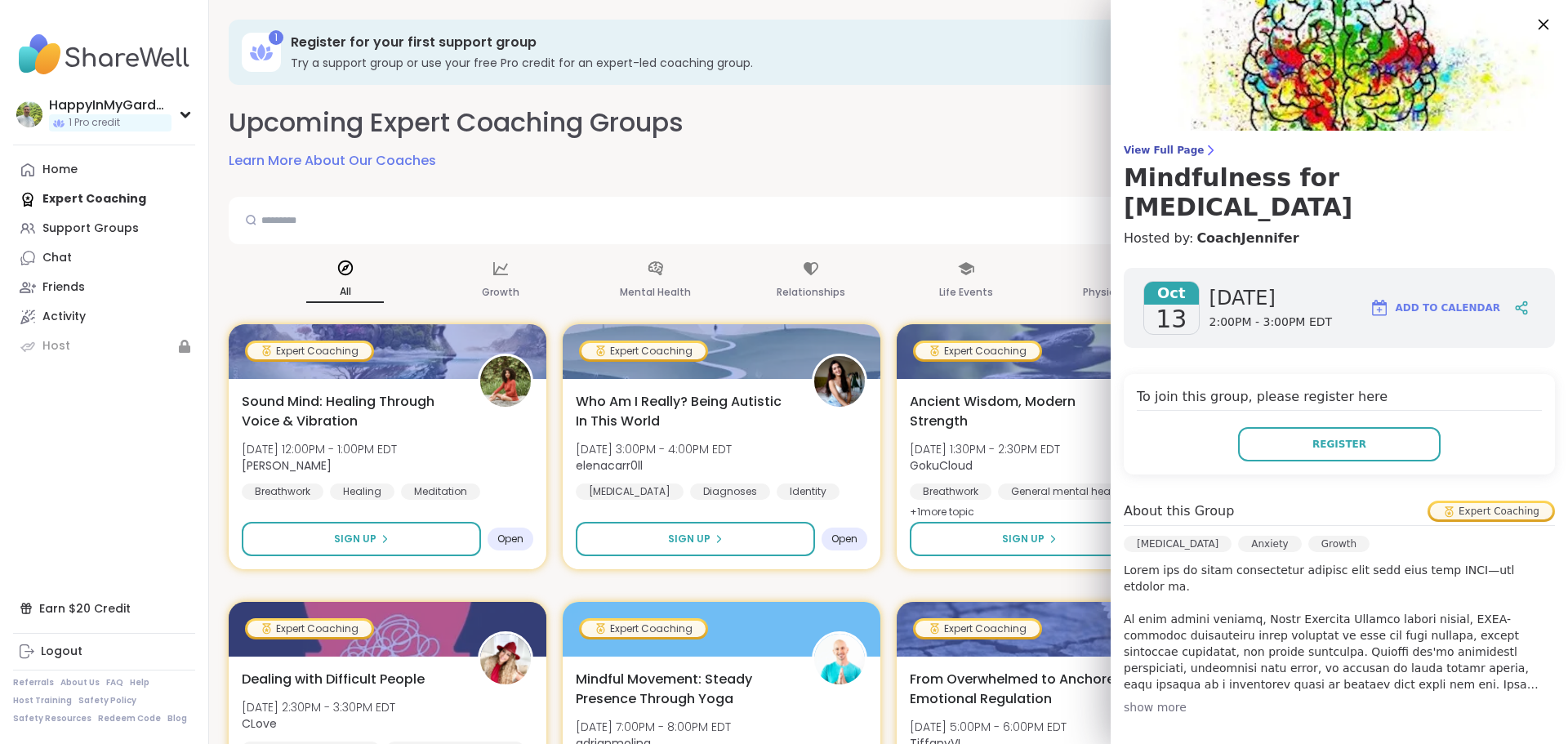
click at [1538, 24] on icon at bounding box center [1543, 25] width 11 height 11
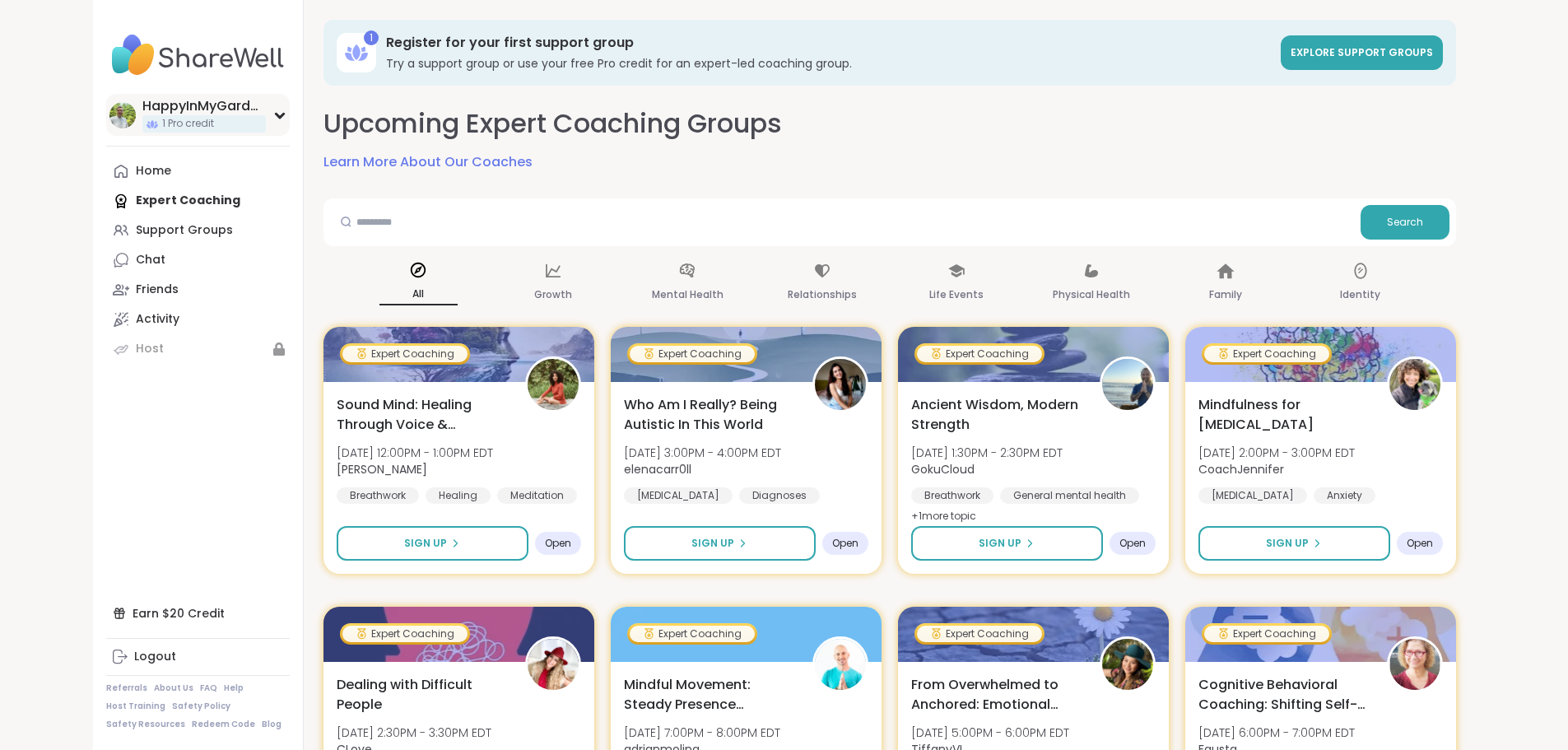
click at [179, 113] on div "HappyInMyGarden 1 Pro credit" at bounding box center [197, 114] width 184 height 42
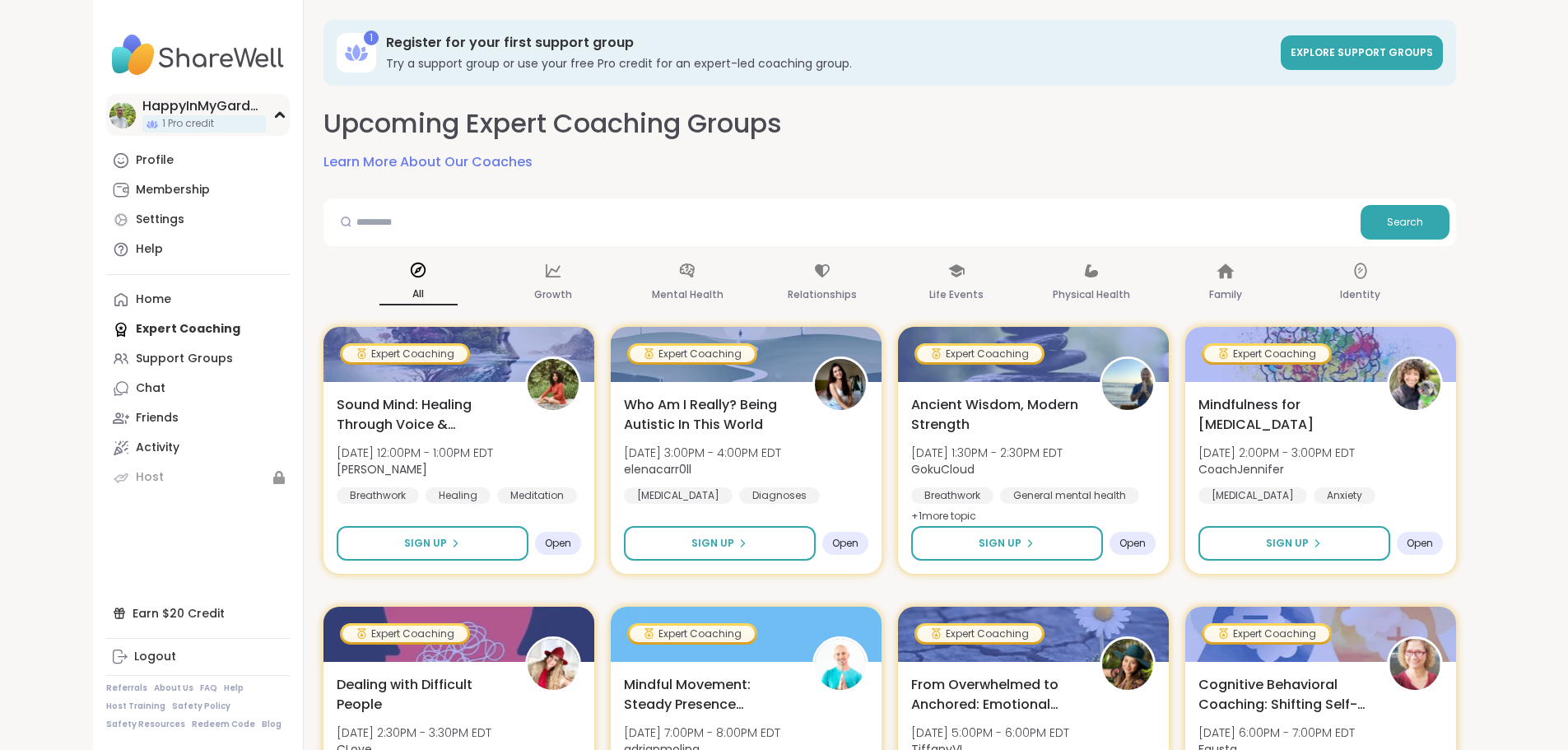
click at [178, 113] on div "HappyInMyGarden 1 Pro credit" at bounding box center [197, 114] width 184 height 42
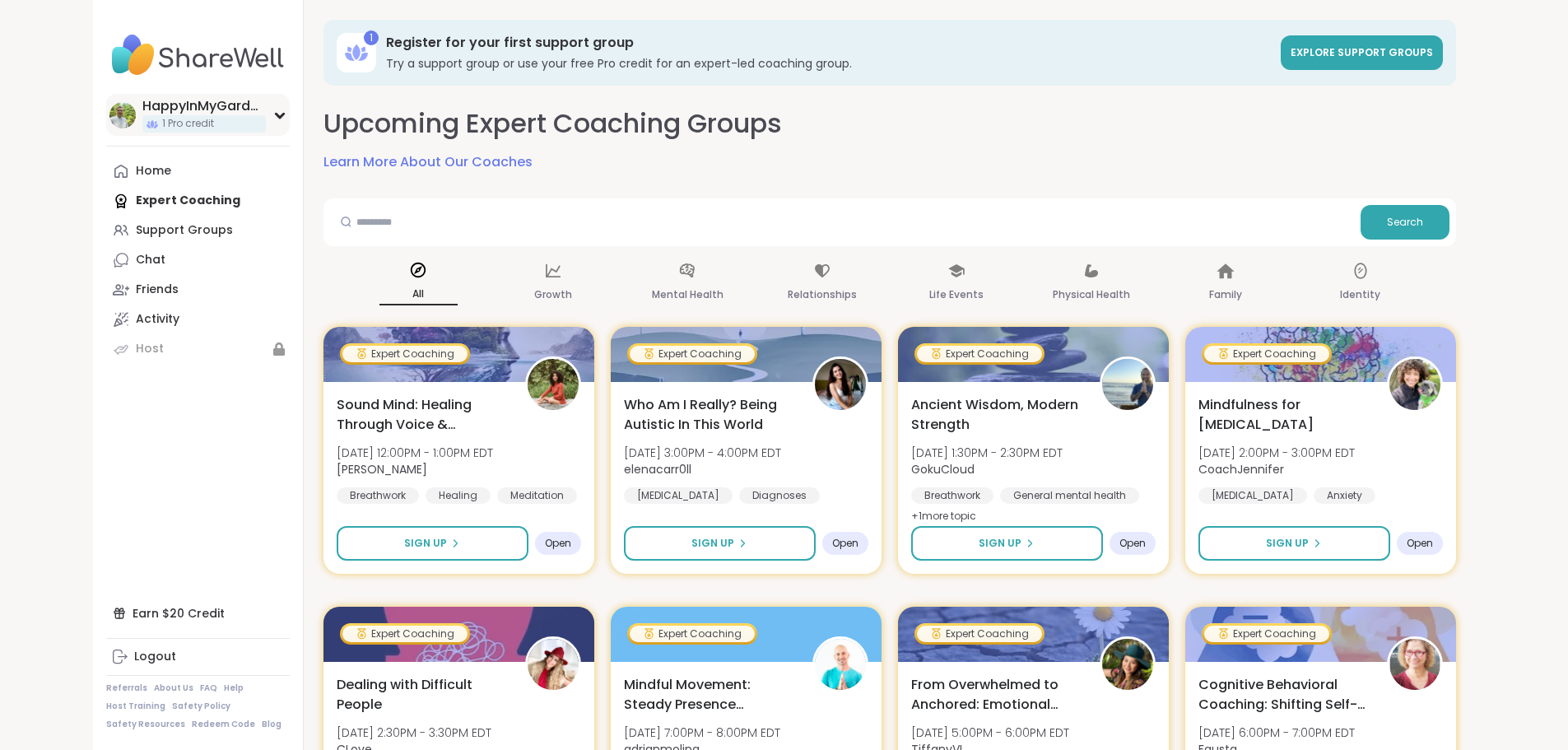
click at [178, 113] on div "HappyInMyGarden 1 Pro credit" at bounding box center [197, 114] width 184 height 42
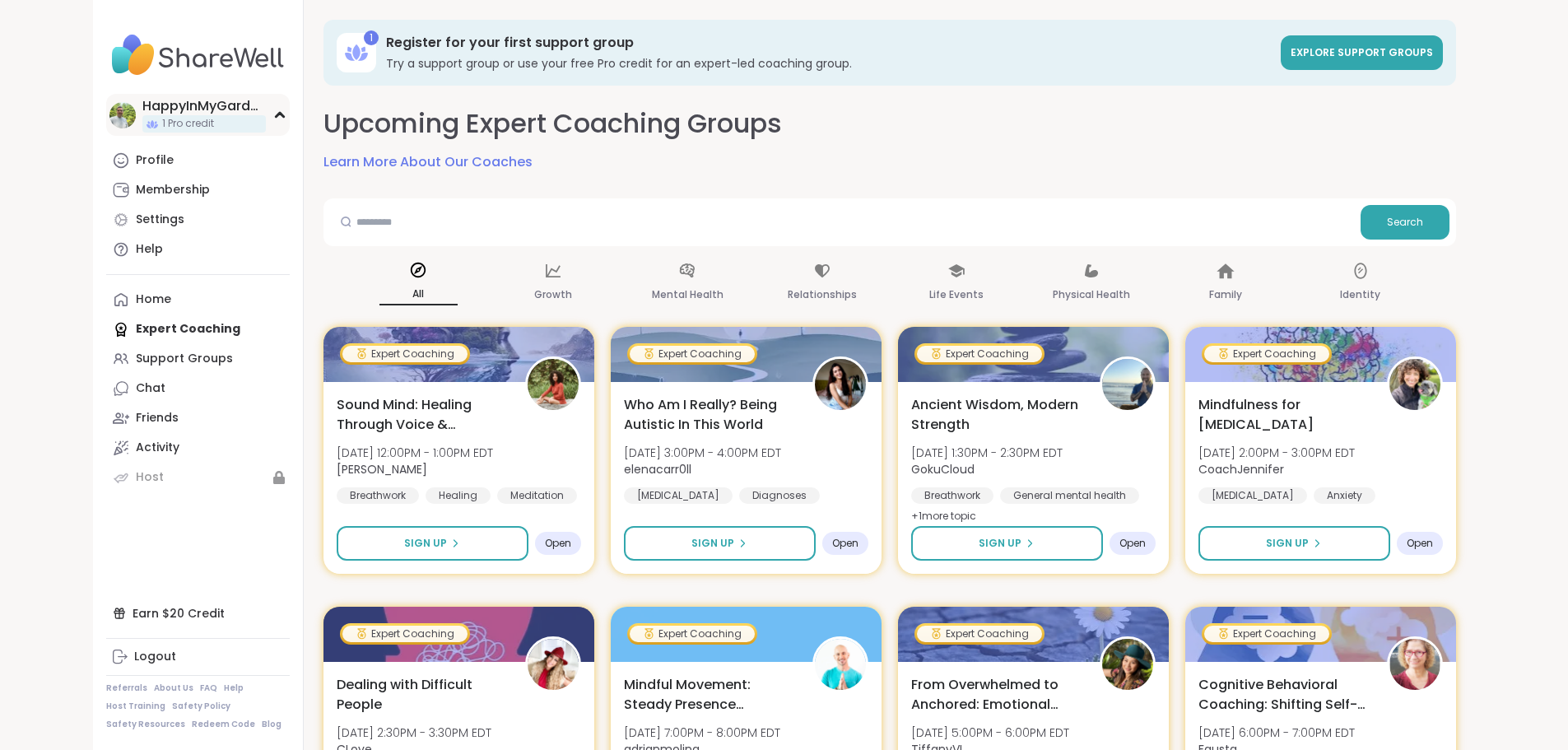
click at [143, 110] on div "HappyInMyGarden" at bounding box center [204, 106] width 124 height 18
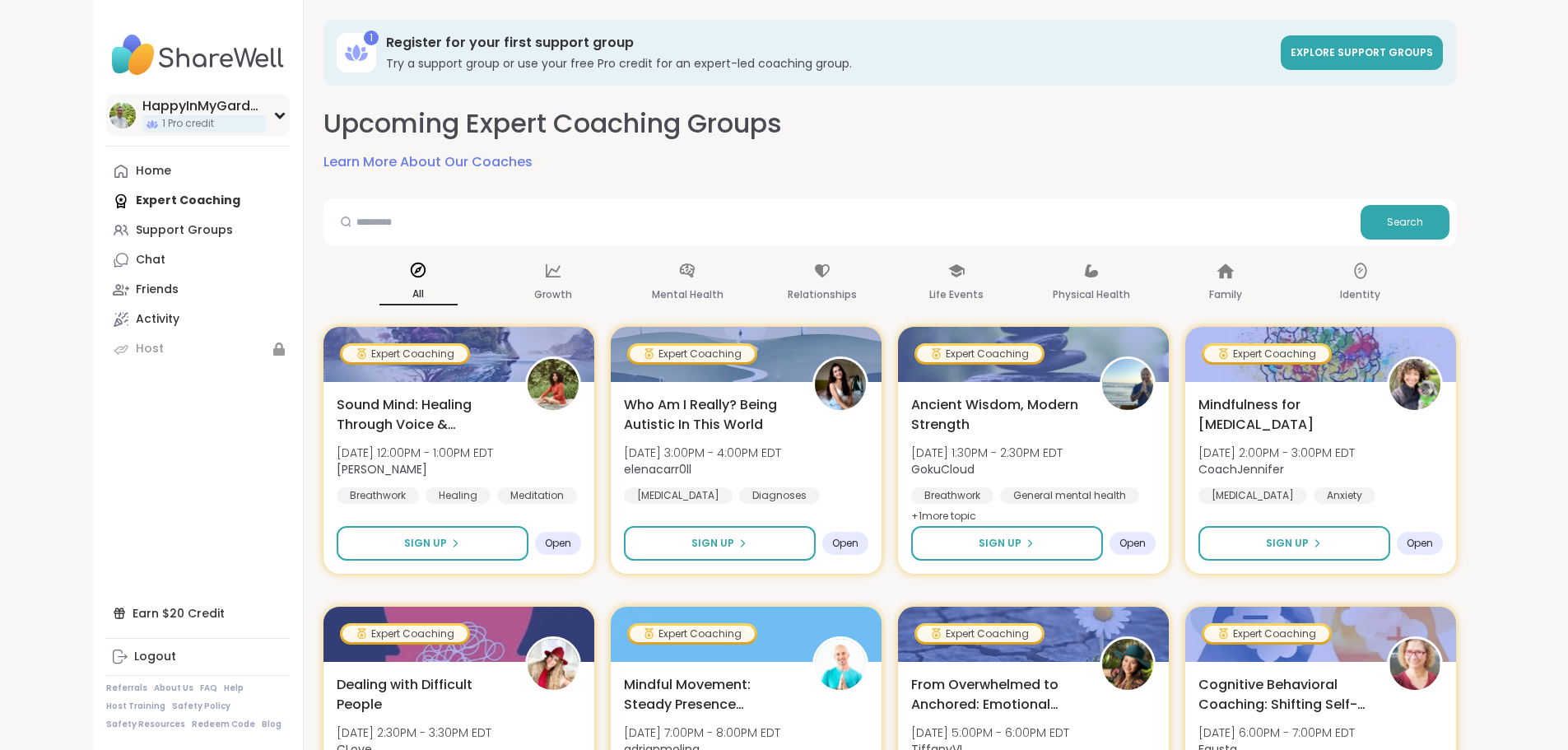
click at [143, 110] on div "HappyInMyGarden" at bounding box center [204, 106] width 124 height 18
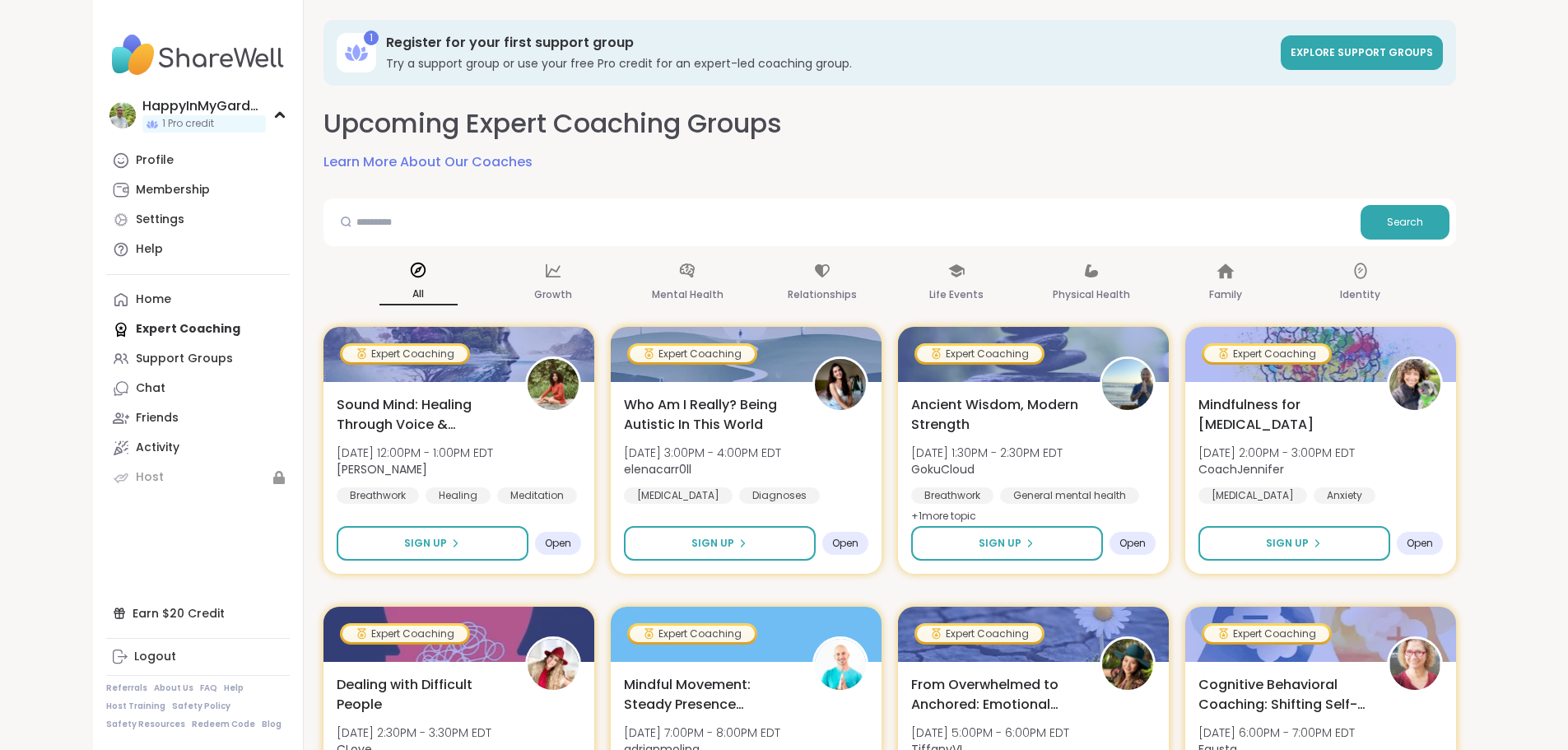
click at [106, 332] on div "Home Expert Coaching Support Groups Chat Friends Activity Host" at bounding box center [197, 388] width 184 height 208
click at [106, 325] on div "Home Expert Coaching Support Groups Chat Friends Activity Host" at bounding box center [197, 388] width 184 height 208
